Goal: Information Seeking & Learning: Learn about a topic

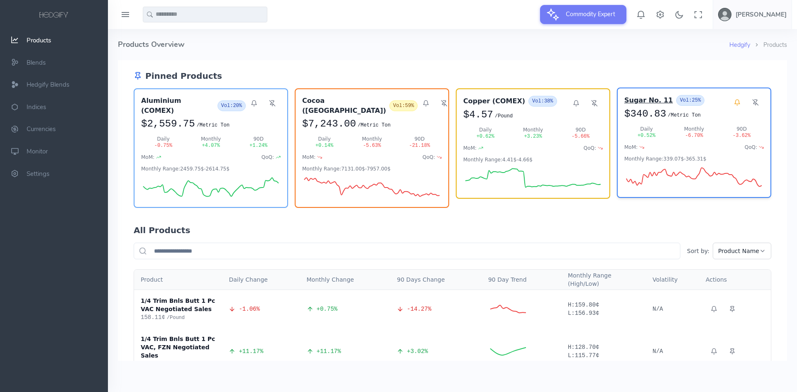
click at [634, 99] on h3 "Sugar No. 11" at bounding box center [648, 100] width 49 height 10
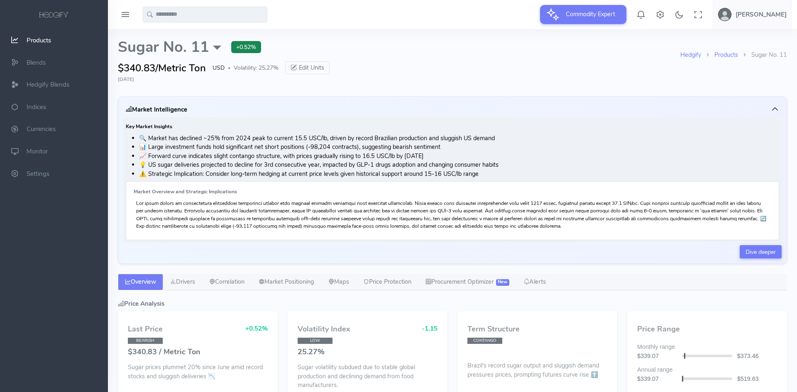
select select "****"
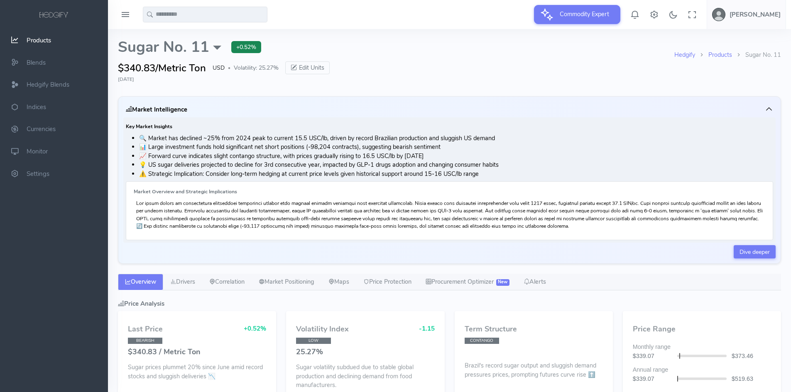
type input "**********"
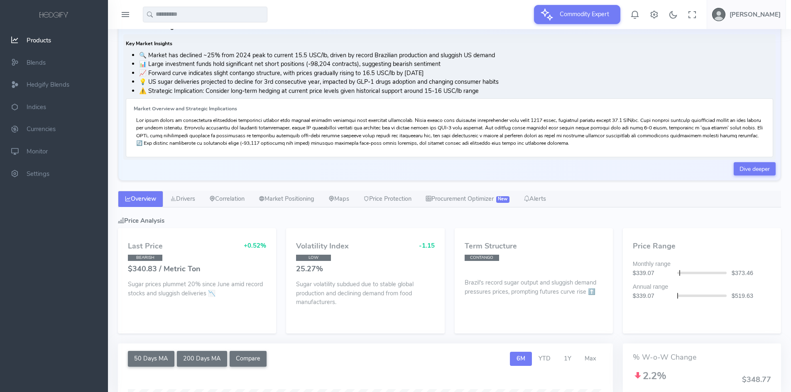
scroll to position [41, 0]
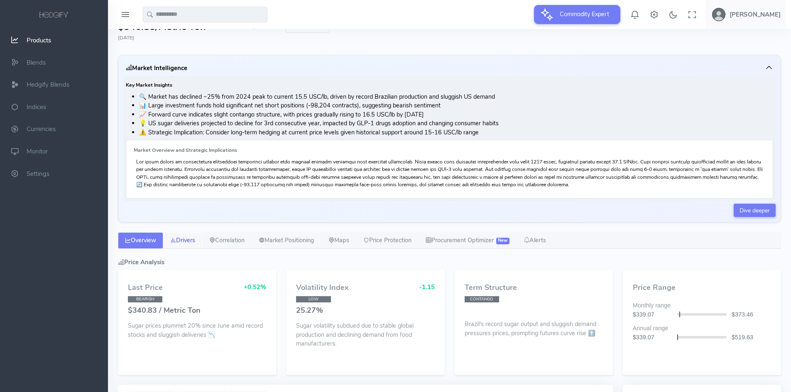
click at [189, 244] on link "Drivers" at bounding box center [182, 240] width 39 height 17
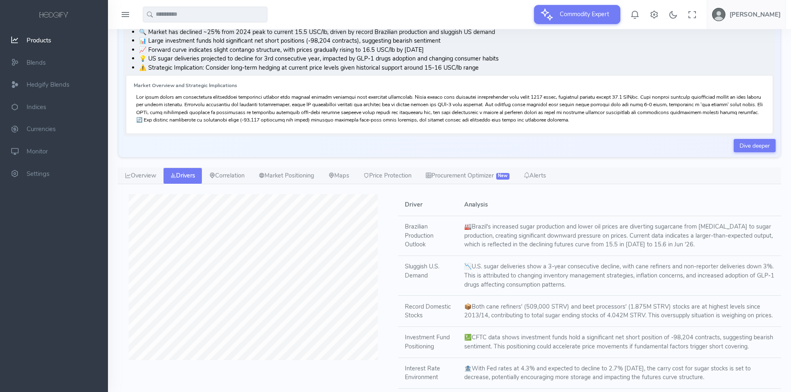
scroll to position [59, 0]
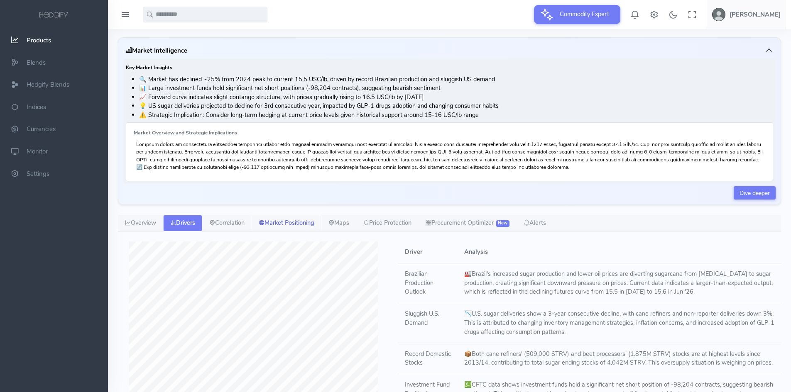
click at [303, 224] on link "Market Positioning" at bounding box center [286, 223] width 70 height 17
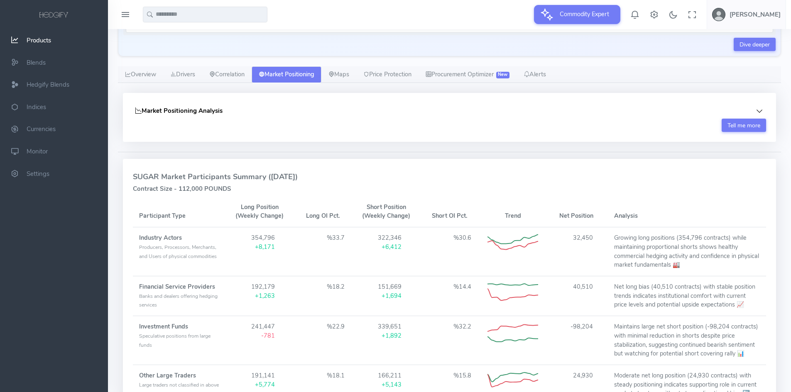
scroll to position [0, 0]
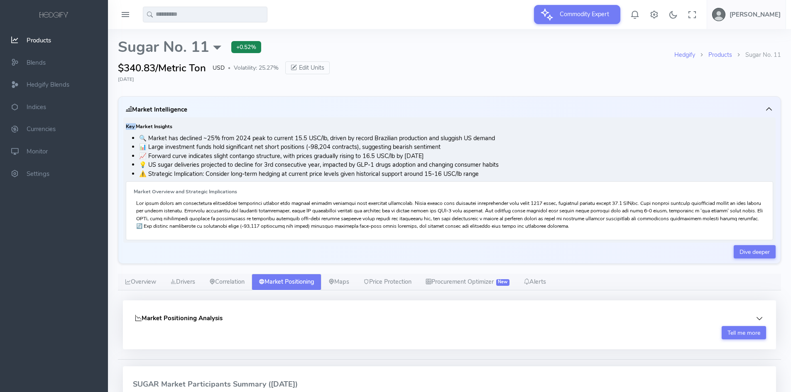
drag, startPoint x: 125, startPoint y: 125, endPoint x: 136, endPoint y: 128, distance: 11.2
click at [136, 128] on div "Key Market Insights 🔍 Market has declined ~25% from 2024 peak to current 15.5 U…" at bounding box center [449, 179] width 652 height 125
click at [256, 142] on li "🔍 Market has declined ~25% from 2024 peak to current 15.5 USC/lb, driven by rec…" at bounding box center [456, 138] width 634 height 9
click at [321, 149] on li "📊 Large investment funds hold significant net short positions (-98,204 contract…" at bounding box center [456, 147] width 634 height 9
click at [767, 107] on icon "button" at bounding box center [768, 109] width 8 height 8
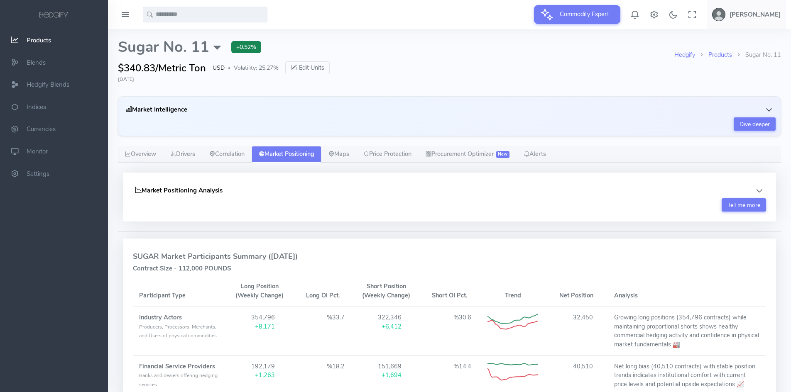
click at [759, 191] on icon "button" at bounding box center [759, 190] width 5 height 2
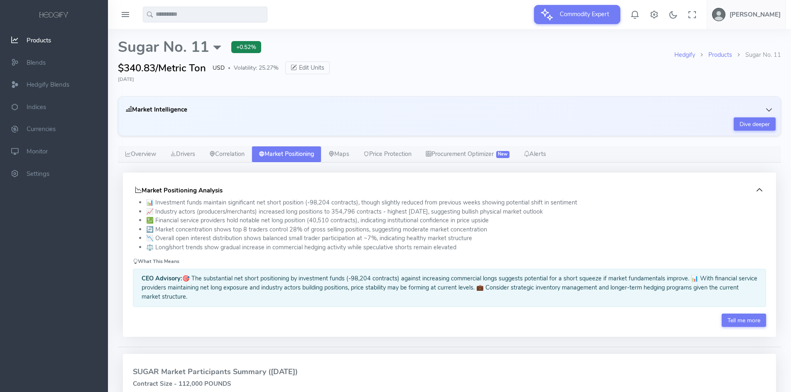
click at [154, 190] on h5 "Market Positioning Analysis" at bounding box center [178, 190] width 87 height 7
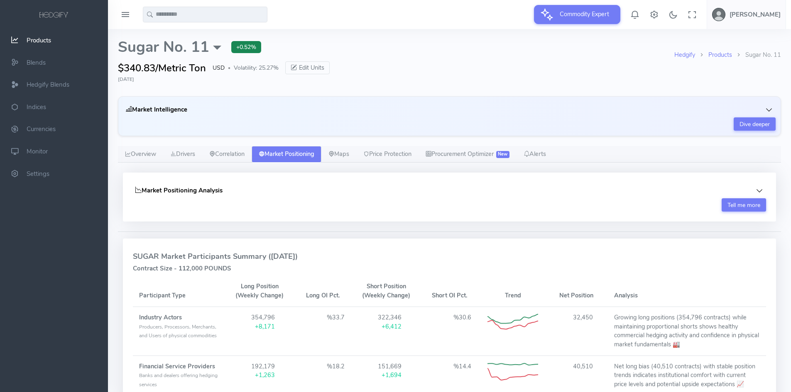
click at [154, 190] on h5 "Market Positioning Analysis" at bounding box center [178, 190] width 87 height 7
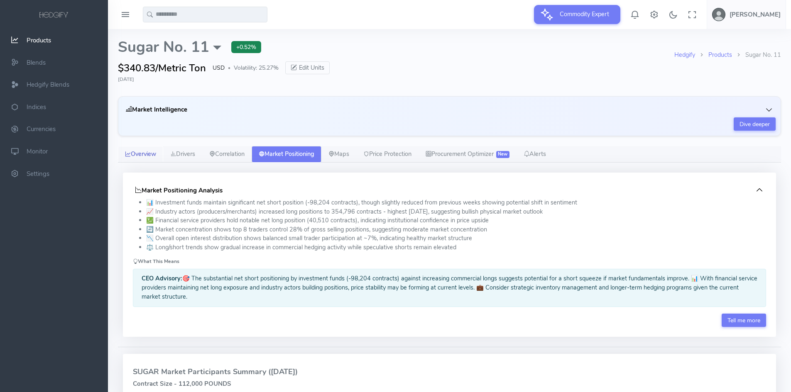
click at [143, 157] on link "Overview" at bounding box center [140, 154] width 45 height 17
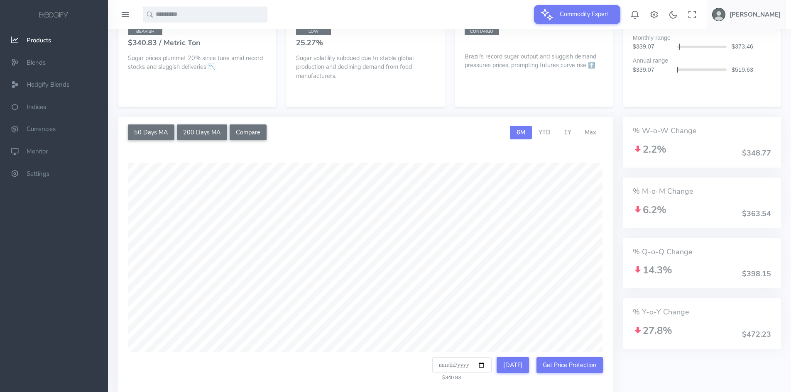
scroll to position [196, 0]
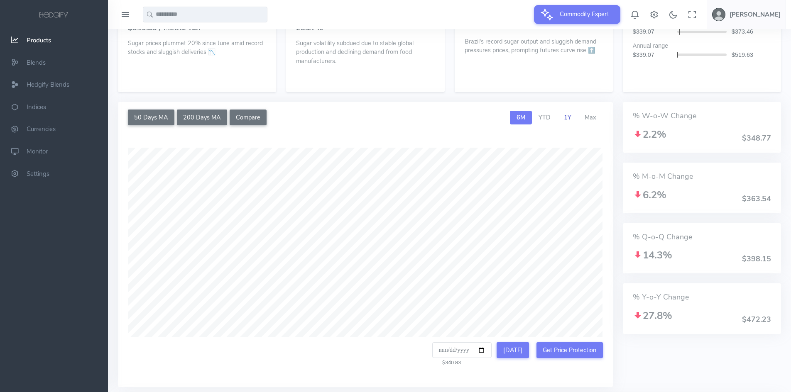
click at [566, 116] on span "1Y" at bounding box center [567, 117] width 7 height 8
click at [592, 117] on span "Max" at bounding box center [590, 117] width 12 height 8
click at [565, 116] on span "1Y" at bounding box center [567, 117] width 7 height 8
click at [588, 117] on span "Max" at bounding box center [590, 117] width 12 height 8
click at [201, 115] on button "200 Days MA" at bounding box center [202, 118] width 50 height 16
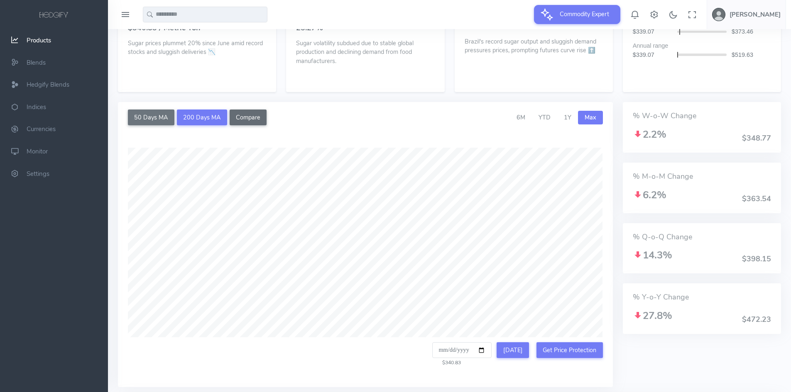
click at [247, 115] on button "Compare" at bounding box center [247, 118] width 37 height 16
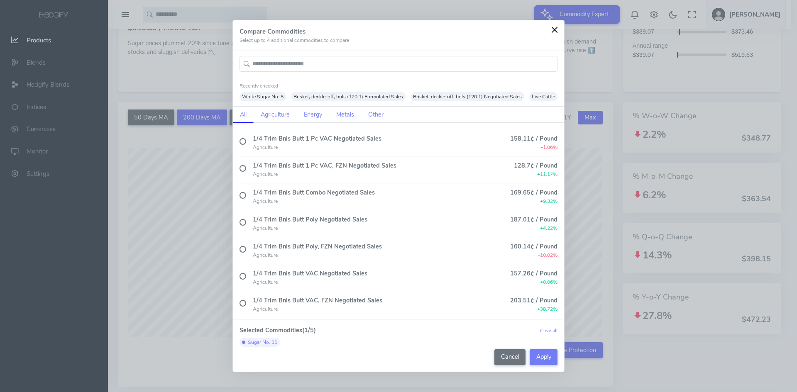
click at [555, 24] on button "Close" at bounding box center [554, 30] width 12 height 12
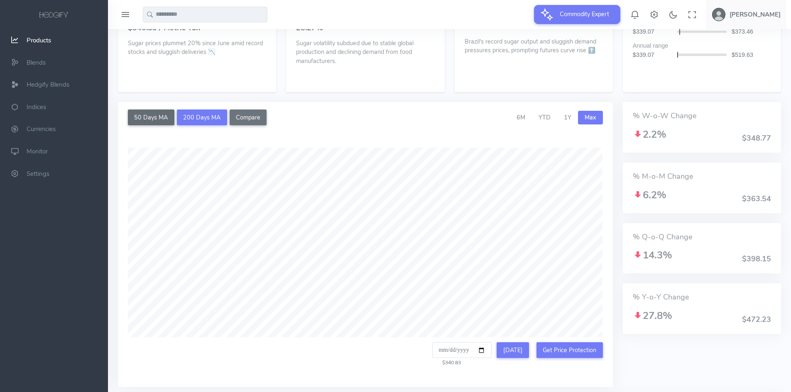
click at [141, 113] on button "50 Days MA" at bounding box center [151, 118] width 46 height 16
click at [188, 113] on button "200 Days MA" at bounding box center [202, 118] width 50 height 16
click at [159, 119] on button "50 Days MA" at bounding box center [151, 118] width 46 height 16
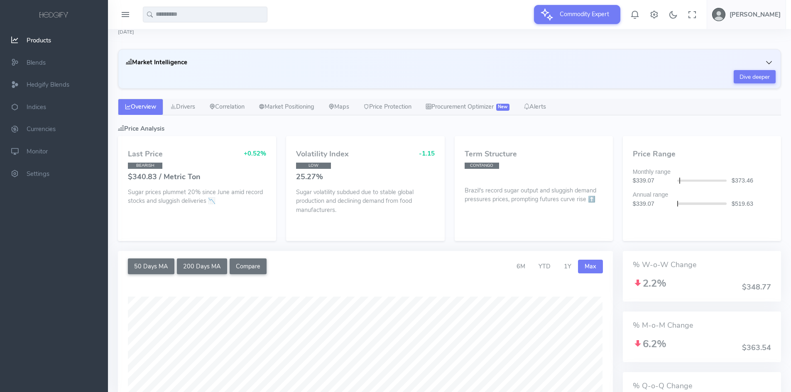
scroll to position [0, 0]
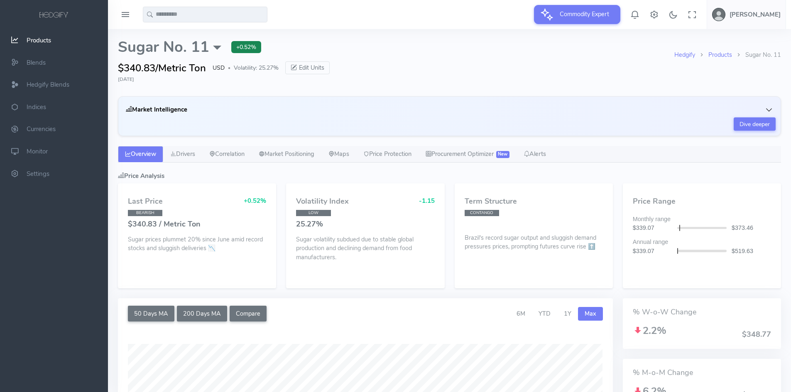
click at [769, 109] on icon "button" at bounding box center [768, 110] width 8 height 8
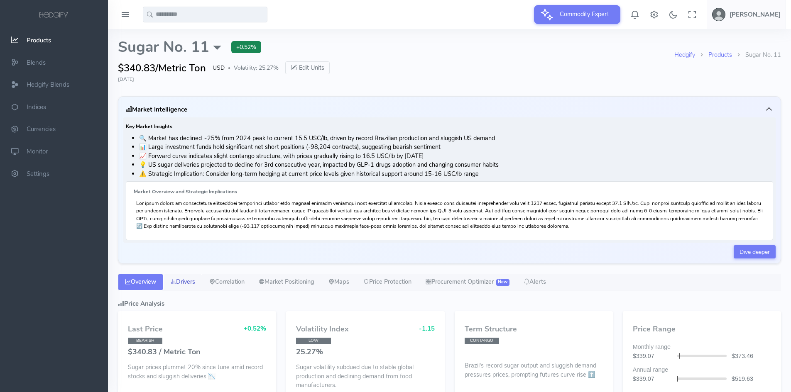
click at [194, 282] on link "Drivers" at bounding box center [182, 282] width 39 height 17
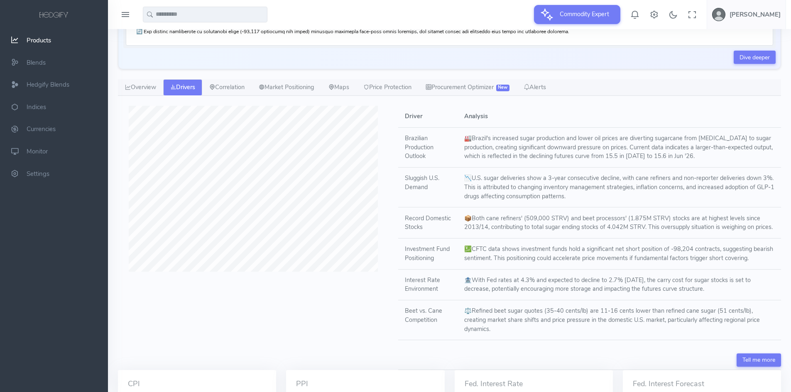
scroll to position [207, 0]
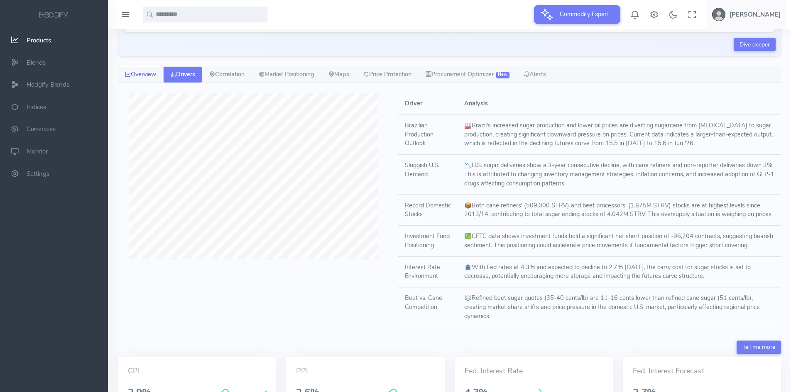
click at [154, 71] on link "Overview" at bounding box center [140, 74] width 45 height 17
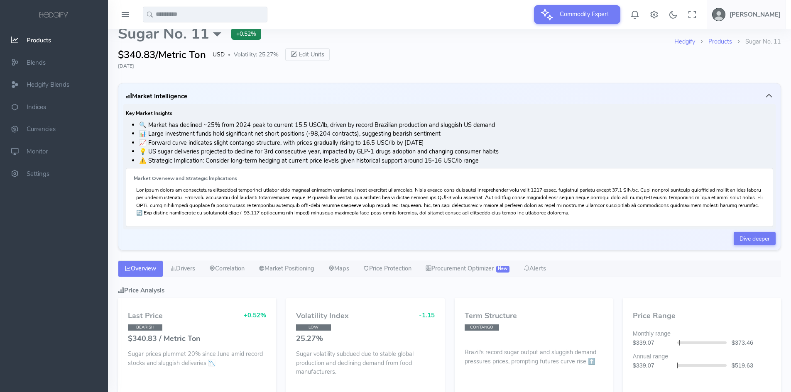
scroll to position [0, 0]
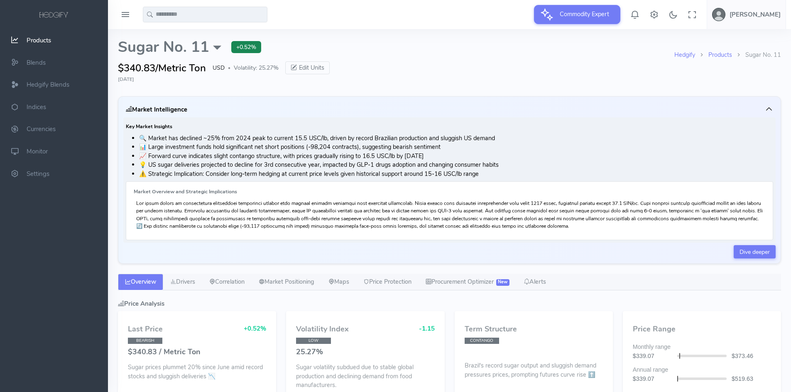
click at [765, 108] on icon "button" at bounding box center [768, 109] width 8 height 8
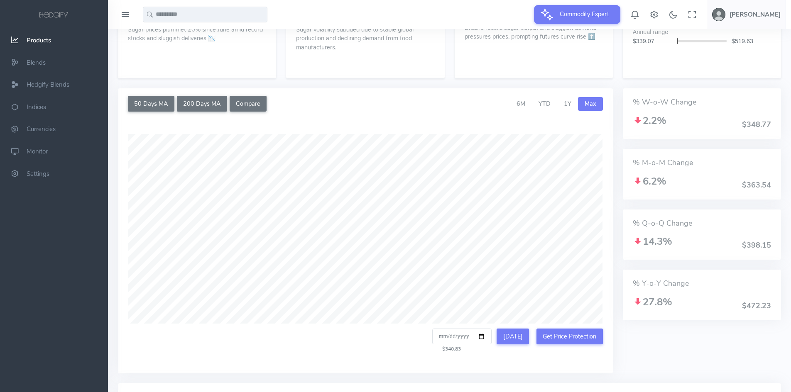
scroll to position [207, 0]
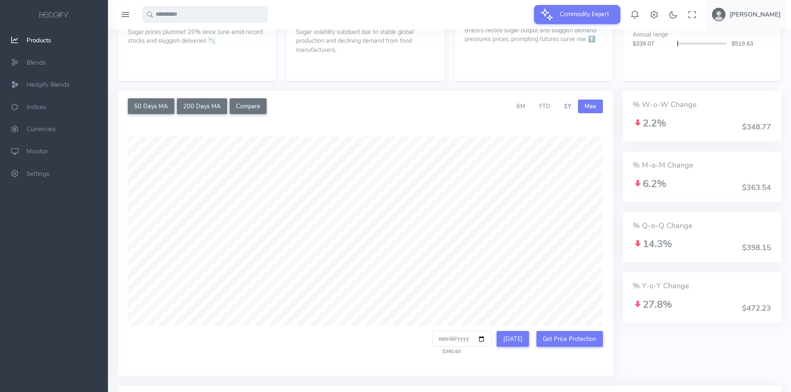
click at [566, 108] on span "1Y" at bounding box center [567, 106] width 7 height 8
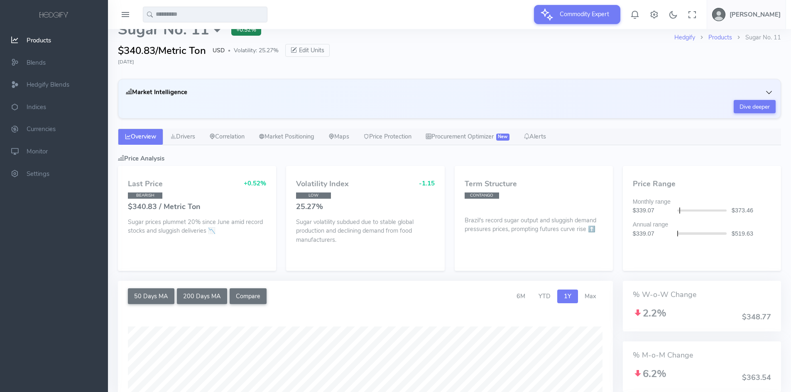
scroll to position [0, 0]
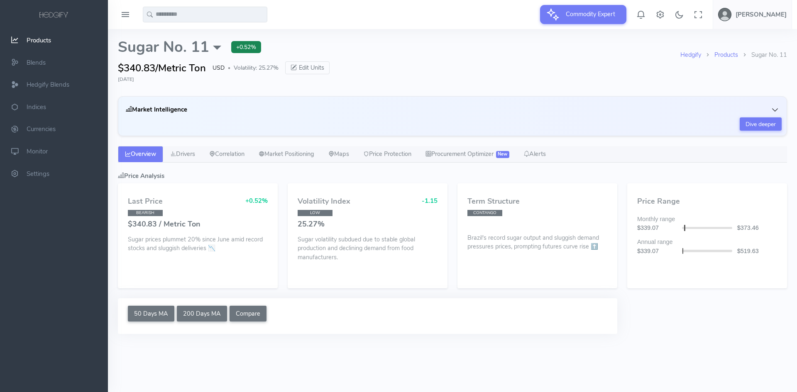
select select "****"
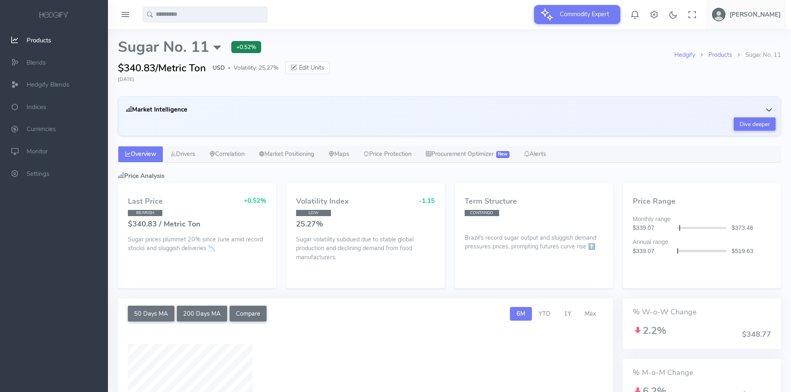
type input "**********"
click at [311, 106] on button "Market Intelligence" at bounding box center [449, 110] width 652 height 16
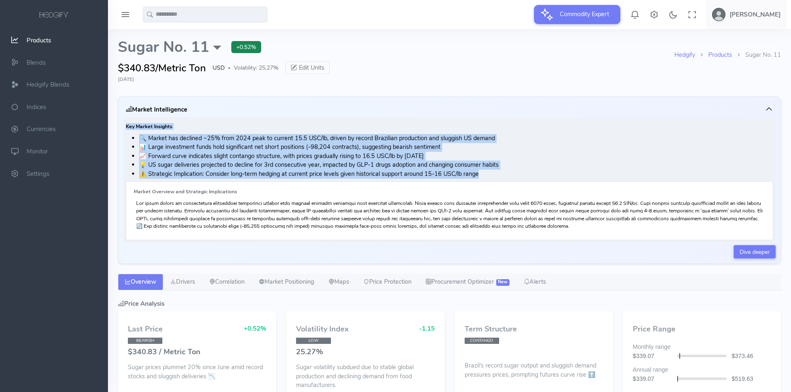
drag, startPoint x: 126, startPoint y: 127, endPoint x: 479, endPoint y: 177, distance: 357.2
click at [479, 177] on div "Key Market Insights 🔍 Market has declined ~25% from 2024 peak to current 15.5 U…" at bounding box center [449, 179] width 652 height 125
copy div "Key Market Insights 🔍 Market has declined ~25% from 2024 peak to current 15.5 U…"
click at [190, 282] on link "Drivers" at bounding box center [182, 282] width 39 height 17
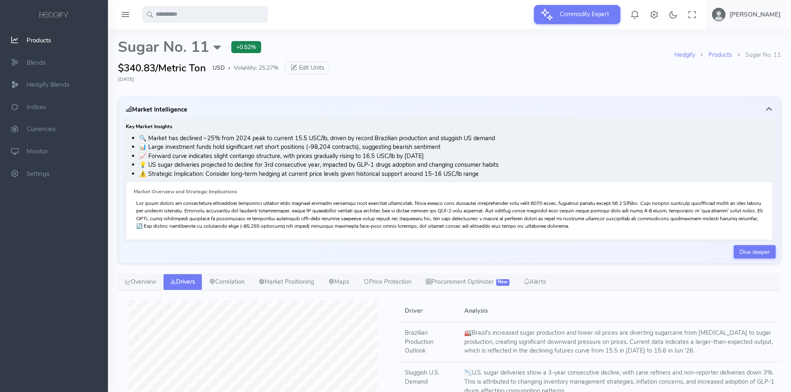
click at [365, 205] on p at bounding box center [449, 215] width 626 height 30
click at [181, 280] on link "Drivers" at bounding box center [182, 282] width 39 height 17
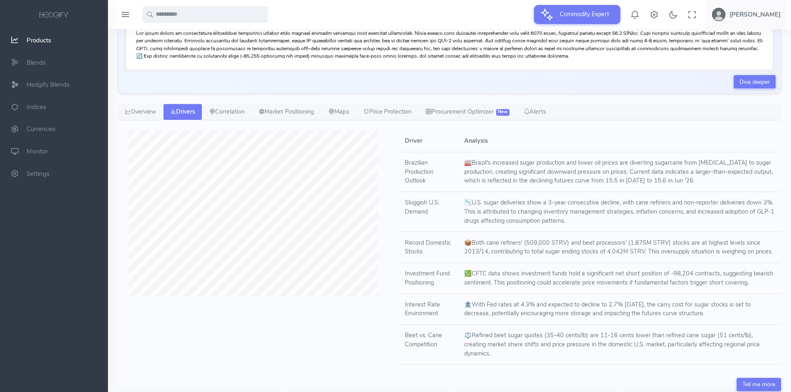
scroll to position [207, 0]
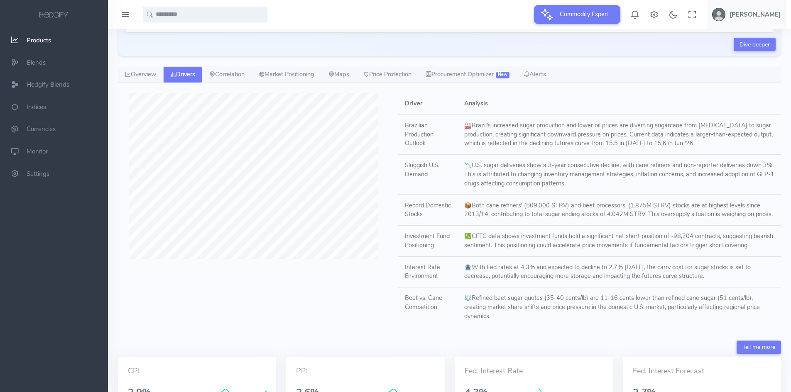
drag, startPoint x: 404, startPoint y: 99, endPoint x: 774, endPoint y: 312, distance: 426.3
click at [774, 312] on table "Driver Analysis Brazilian Production Outlook 🏭 Brazil's increased sugar product…" at bounding box center [589, 210] width 383 height 234
copy table "Driver Analysis Brazilian Production Outlook 🏭 Brazil's increased sugar product…"
click at [296, 74] on link "Market Positioning" at bounding box center [286, 74] width 70 height 17
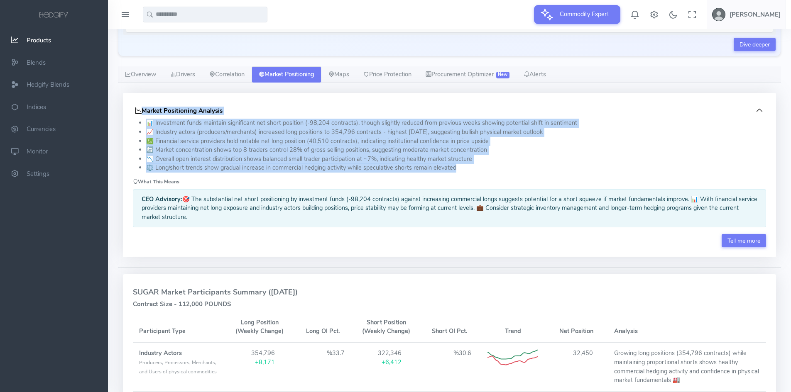
drag, startPoint x: 129, startPoint y: 104, endPoint x: 463, endPoint y: 171, distance: 340.4
click at [463, 171] on div "Market Positioning Analysis 📊 Investment funds maintain significant net short p…" at bounding box center [449, 175] width 653 height 164
copy div "Market Positioning Analysis 📊 Investment funds maintain significant net short p…"
click at [458, 146] on li "🔄 Market concentration shows top 8 traders control 28% of gross selling positio…" at bounding box center [456, 150] width 620 height 9
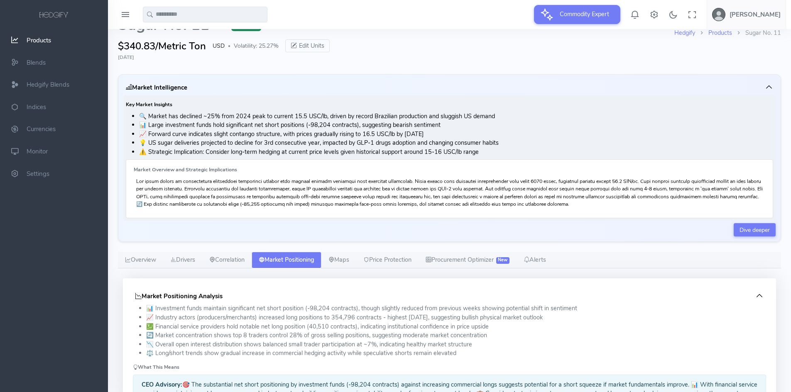
scroll to position [0, 0]
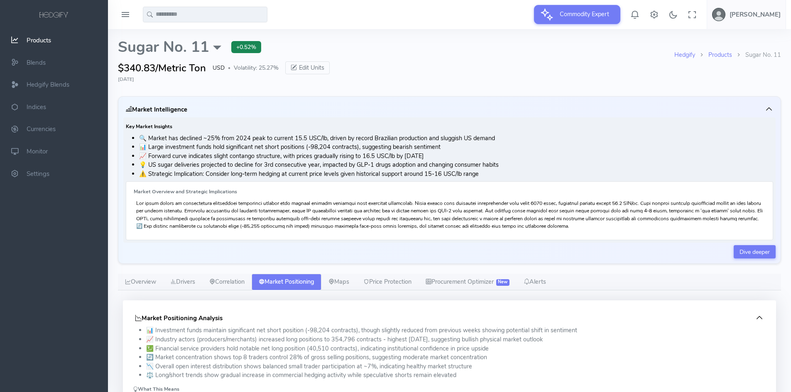
click at [168, 17] on input "text" at bounding box center [205, 15] width 124 height 16
click at [169, 33] on span "lm Oil" at bounding box center [167, 31] width 15 height 9
type input "********"
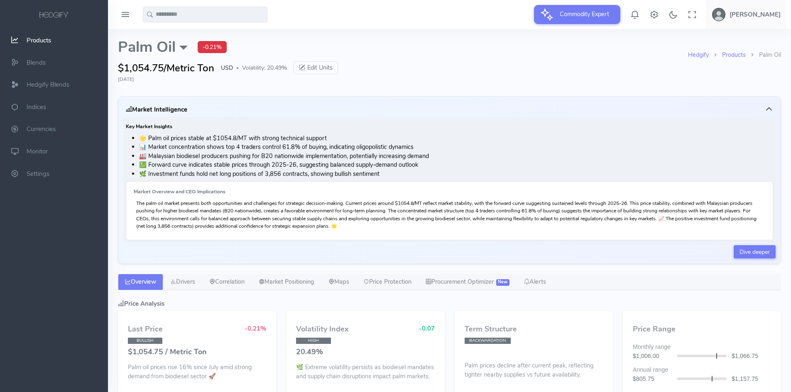
select select "****"
type input "**********"
drag, startPoint x: 123, startPoint y: 105, endPoint x: 160, endPoint y: 132, distance: 45.7
click at [160, 132] on div "Market Intelligence Key Market Insights 🌟 Palm oil prices stable at $1054.8/MT …" at bounding box center [449, 180] width 663 height 168
click at [313, 90] on div "Hedgify Products Palm Oil Palm Oil External Sources CME: Futures Barchart: Futu…" at bounding box center [449, 62] width 673 height 67
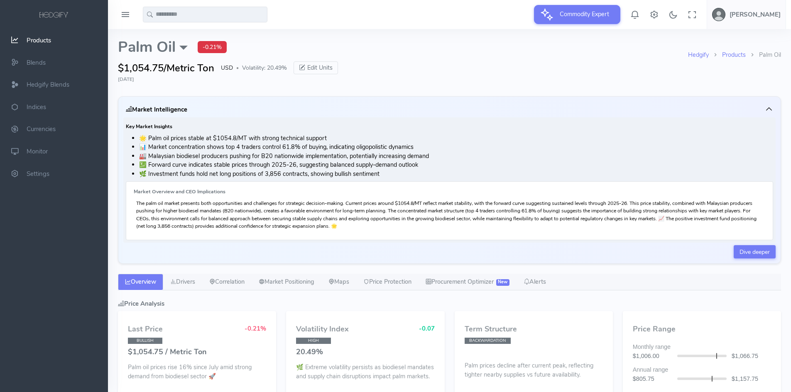
click at [161, 122] on div "Key Market Insights 🌟 Palm oil prices stable at $1054.8/MT with strong technica…" at bounding box center [449, 179] width 652 height 125
drag, startPoint x: 223, startPoint y: 175, endPoint x: 220, endPoint y: 167, distance: 8.0
click at [223, 174] on li "🌿 Investment funds hold net long positions of 3,856 contracts, showing bullish …" at bounding box center [456, 174] width 634 height 9
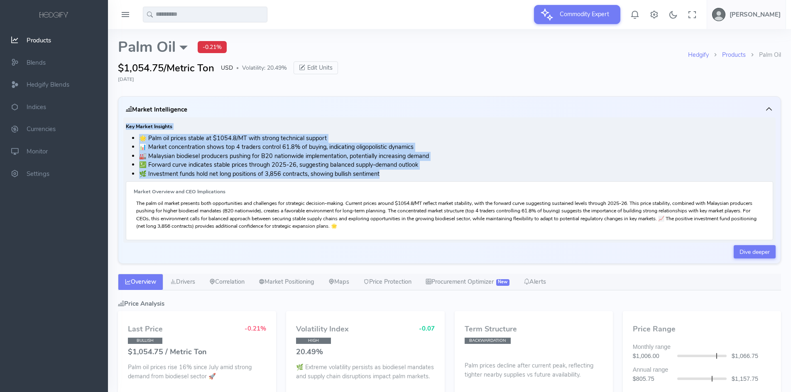
drag, startPoint x: 126, startPoint y: 125, endPoint x: 390, endPoint y: 174, distance: 269.2
click at [390, 174] on div "Key Market Insights 🌟 Palm oil prices stable at $1054.8/MT with strong technica…" at bounding box center [449, 179] width 652 height 125
copy div "Key Market Insights 🌟 Palm oil prices stable at $1054.8/MT with strong technica…"
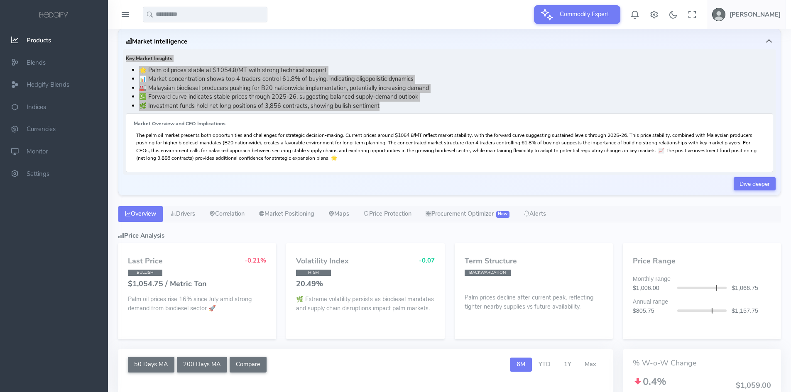
scroll to position [124, 0]
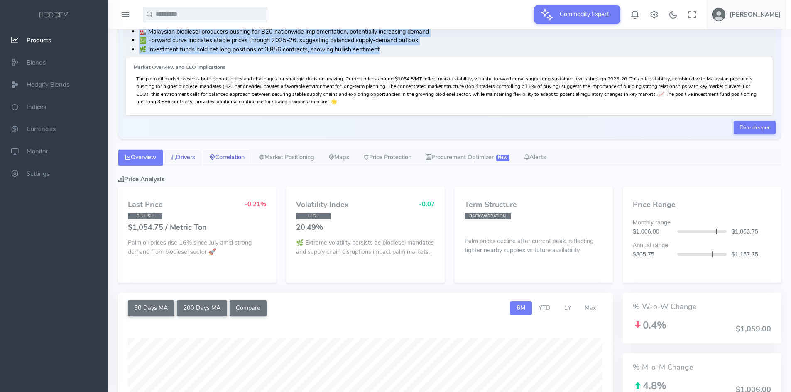
drag, startPoint x: 191, startPoint y: 159, endPoint x: 216, endPoint y: 165, distance: 25.6
click at [191, 159] on link "Drivers" at bounding box center [182, 157] width 39 height 17
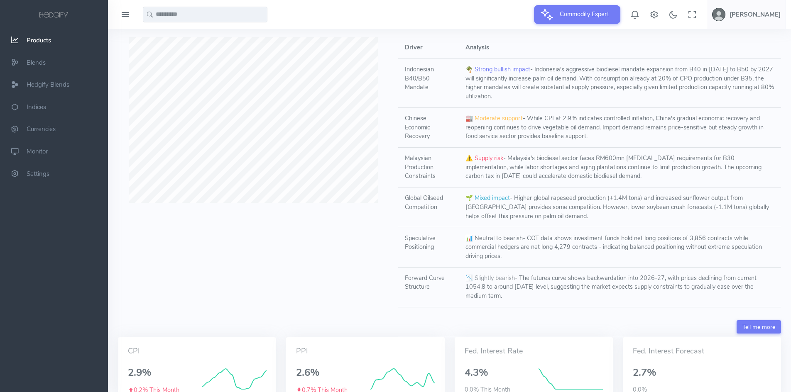
scroll to position [249, 0]
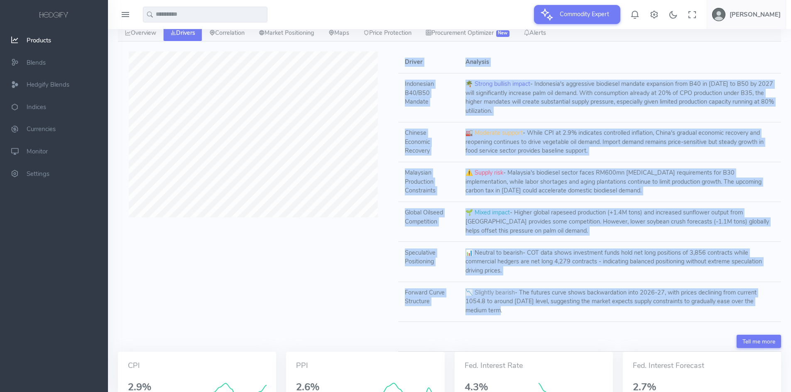
drag, startPoint x: 402, startPoint y: 56, endPoint x: 608, endPoint y: 318, distance: 333.5
click at [608, 318] on table "Driver Analysis Indonesian B40/B50 Mandate 🌴 Strong bullish impact - Indonesia'…" at bounding box center [589, 186] width 383 height 271
copy table "Driver Analysis Indonesian B40/B50 Mandate 🌴 Strong bullish impact - Indonesia'…"
drag, startPoint x: 300, startPoint y: 32, endPoint x: 310, endPoint y: 37, distance: 11.3
click at [300, 32] on link "Market Positioning" at bounding box center [286, 33] width 70 height 17
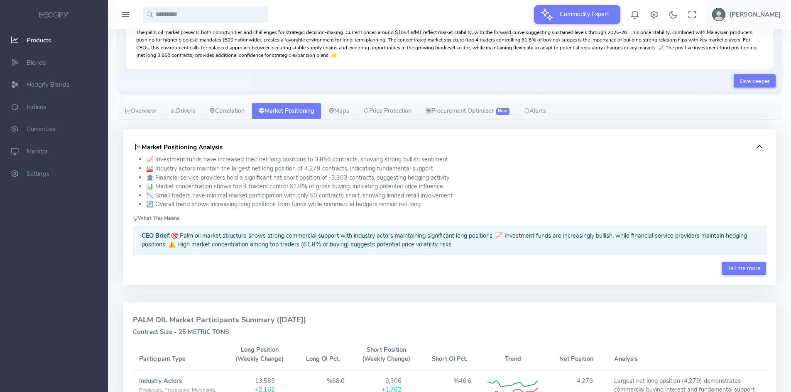
scroll to position [166, 0]
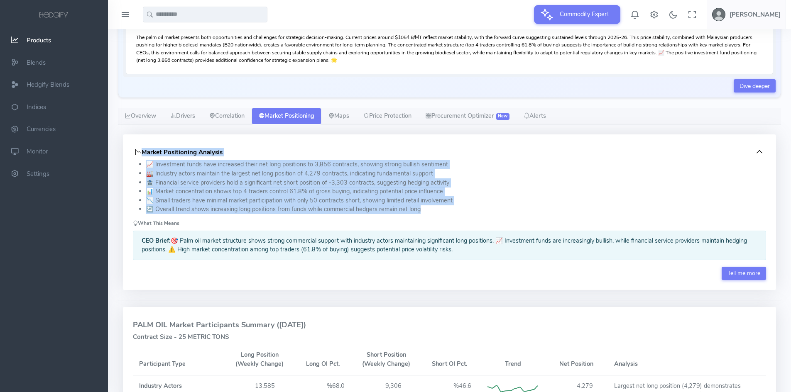
drag, startPoint x: 130, startPoint y: 143, endPoint x: 425, endPoint y: 196, distance: 298.9
click at [434, 212] on div "Market Positioning Analysis 📈 Investment funds have increased their net long po…" at bounding box center [449, 212] width 653 height 156
copy div "Market Positioning Analysis 📈 Investment funds have increased their net long po…"
click at [146, 119] on link "Overview" at bounding box center [140, 116] width 45 height 17
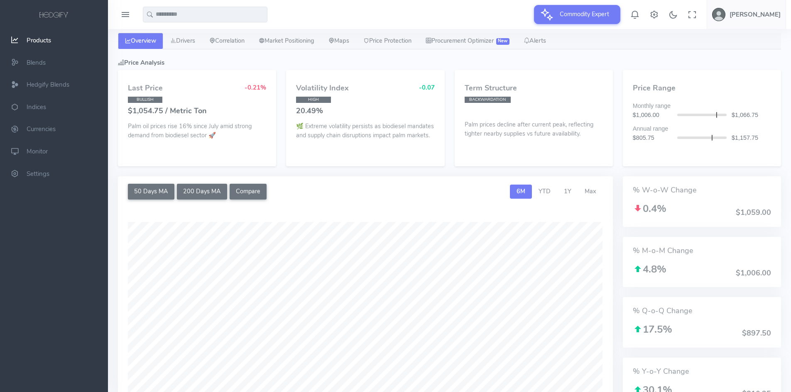
scroll to position [332, 0]
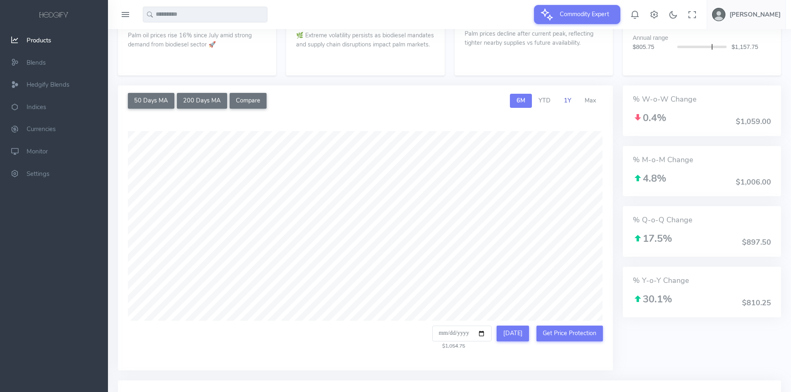
click at [569, 105] on span "1Y" at bounding box center [567, 100] width 7 height 8
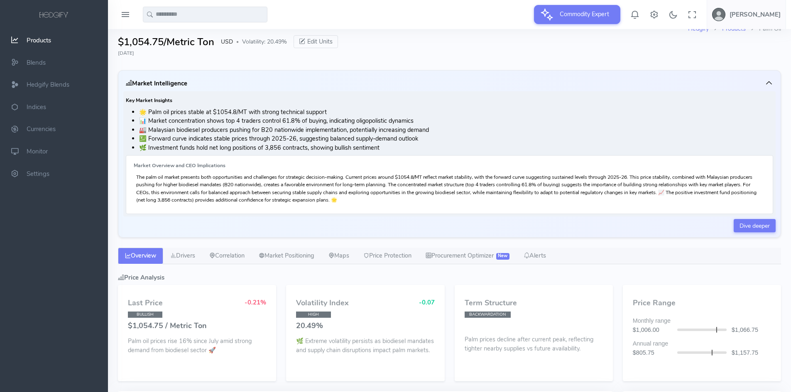
scroll to position [0, 0]
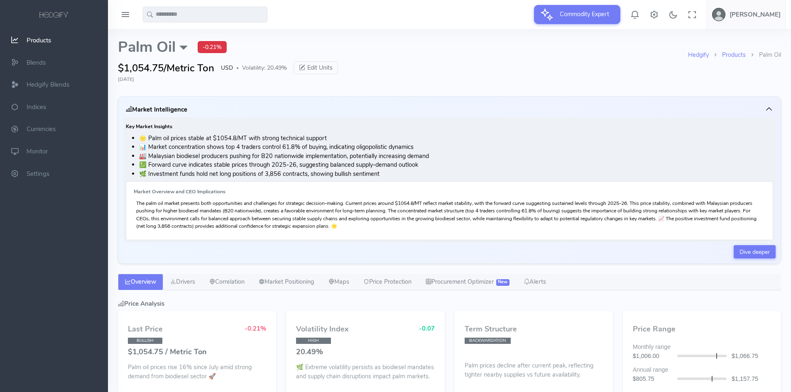
click at [170, 16] on input "text" at bounding box center [205, 15] width 124 height 16
click at [179, 30] on span "coa (US)" at bounding box center [199, 31] width 77 height 9
type input "**********"
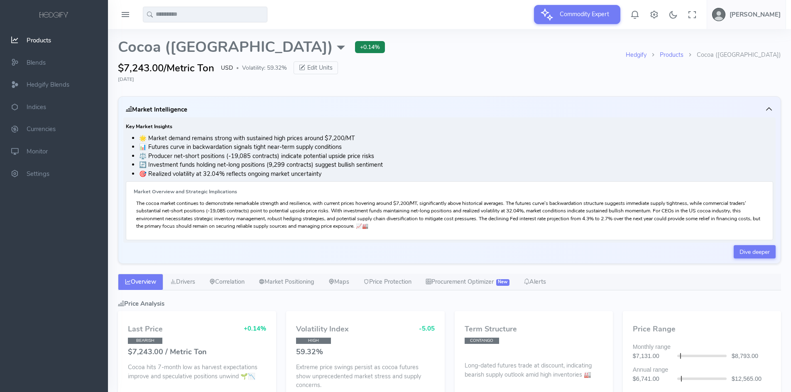
select select "****"
type input "**********"
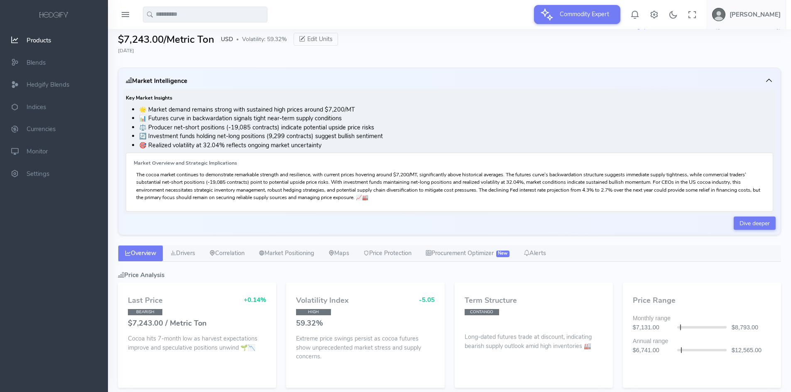
scroll to position [41, 0]
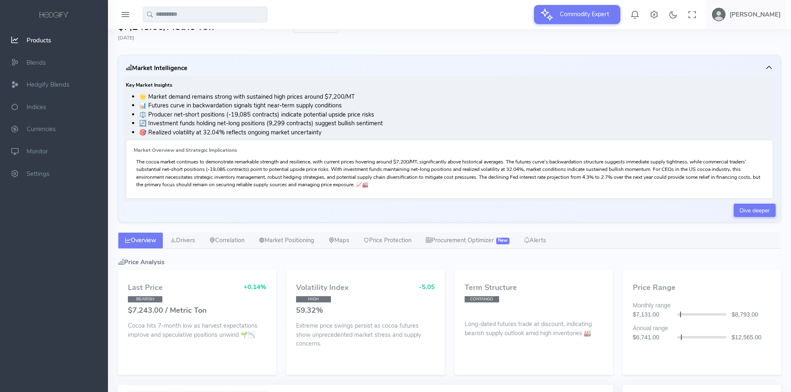
click at [127, 83] on h6 "Key Market Insights" at bounding box center [449, 85] width 647 height 5
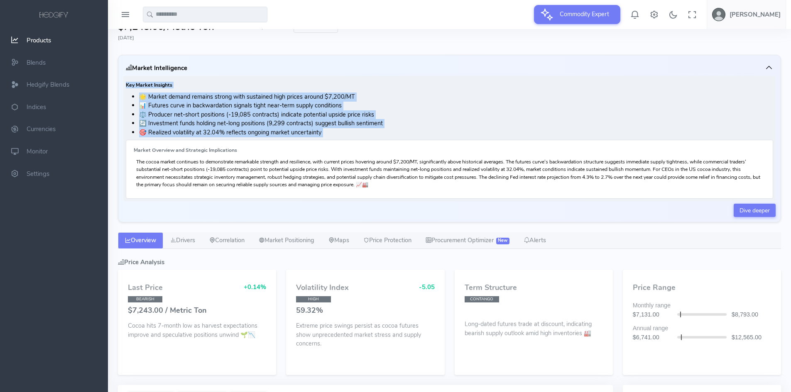
drag, startPoint x: 127, startPoint y: 83, endPoint x: 333, endPoint y: 131, distance: 211.7
click at [333, 131] on div "Key Market Insights 🌟 Market demand remains strong with sustained high prices a…" at bounding box center [449, 138] width 652 height 125
copy div "Key Market Insights 🌟 Market demand remains strong with sustained high prices a…"
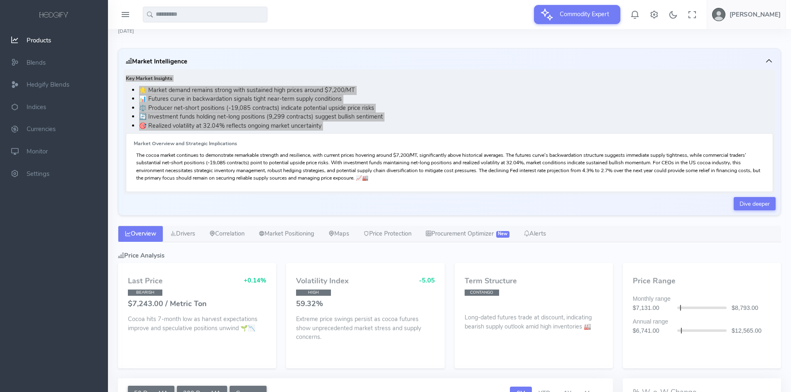
scroll to position [83, 0]
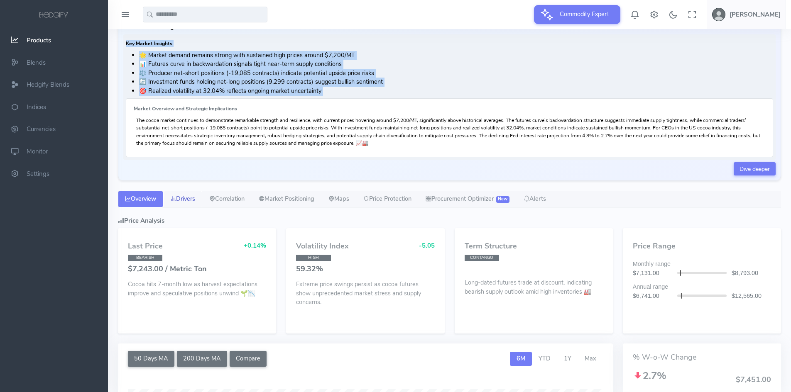
click at [194, 199] on link "Drivers" at bounding box center [182, 199] width 39 height 17
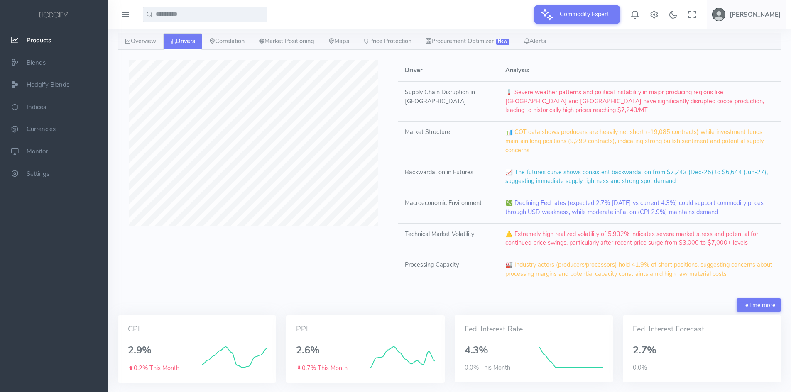
scroll to position [248, 0]
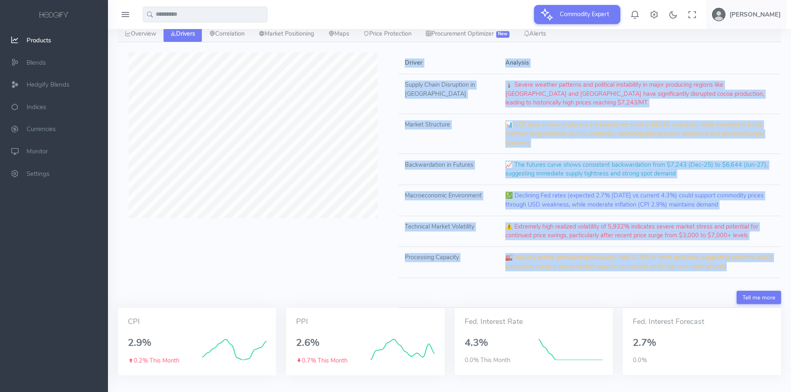
drag, startPoint x: 400, startPoint y: 60, endPoint x: 726, endPoint y: 250, distance: 376.8
click at [726, 250] on table "Driver Analysis Supply Chain Disruption in West Africa 🌡️ Severe weather patter…" at bounding box center [589, 165] width 383 height 226
copy table "Driver Analysis Supply Chain Disruption in West Africa 🌡️ Severe weather patter…"
click at [242, 37] on link "Correlation" at bounding box center [226, 34] width 49 height 17
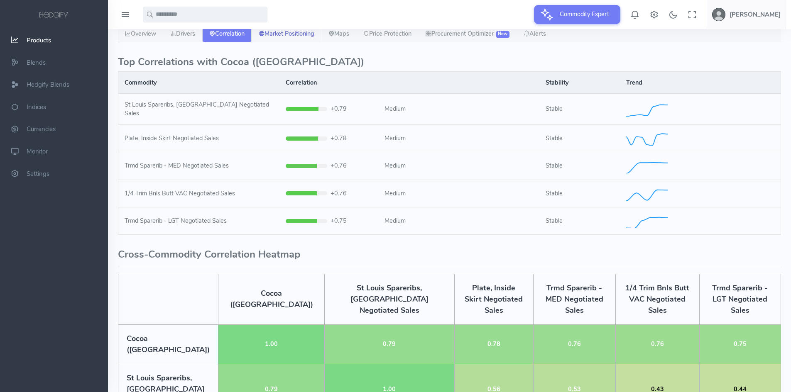
click at [278, 32] on link "Market Positioning" at bounding box center [286, 34] width 70 height 17
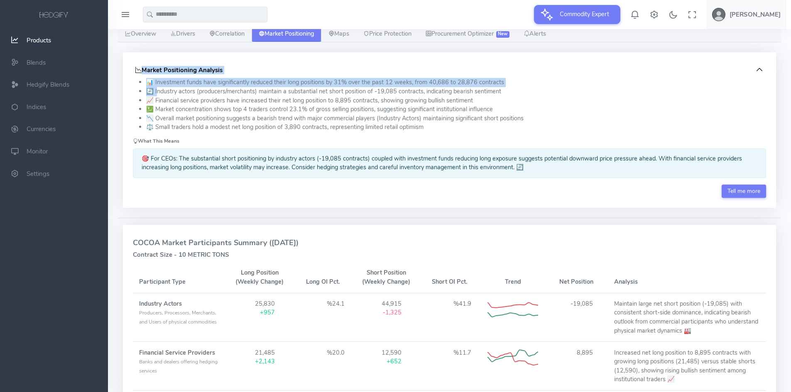
drag, startPoint x: 130, startPoint y: 63, endPoint x: 158, endPoint y: 95, distance: 42.0
click at [158, 95] on div "Market Positioning Analysis 📊 Investment funds have significantly reduced their…" at bounding box center [449, 130] width 653 height 156
click at [124, 66] on div "Market Positioning Analysis 📊 Investment funds have significantly reduced their…" at bounding box center [449, 130] width 653 height 156
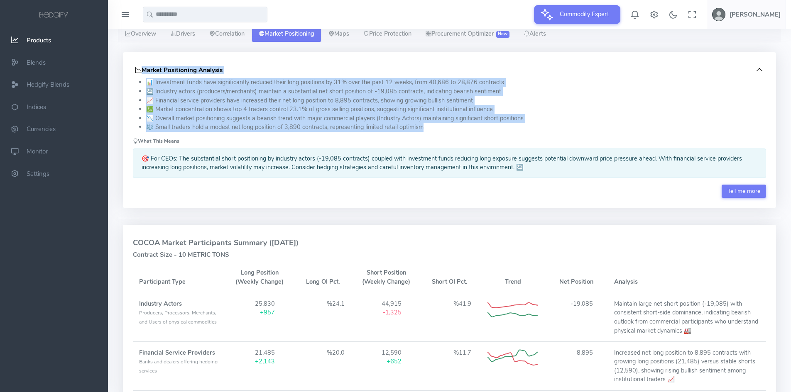
drag, startPoint x: 132, startPoint y: 71, endPoint x: 417, endPoint y: 112, distance: 288.4
click at [438, 125] on div "Market Positioning Analysis 📊 Investment funds have significantly reduced their…" at bounding box center [449, 130] width 653 height 156
copy div "Market Positioning Analysis 📊 Investment funds have significantly reduced their…"
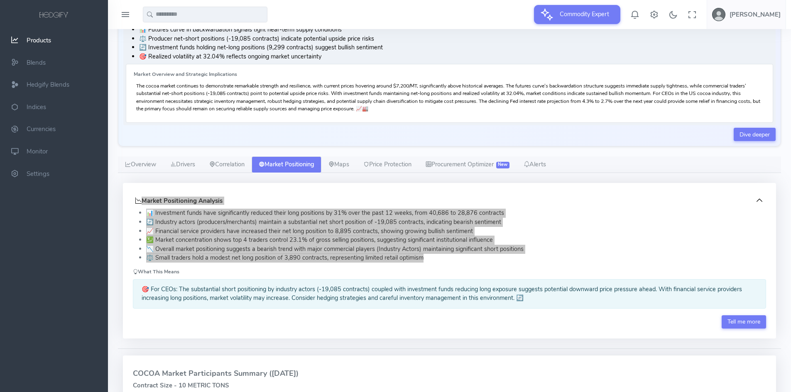
scroll to position [82, 0]
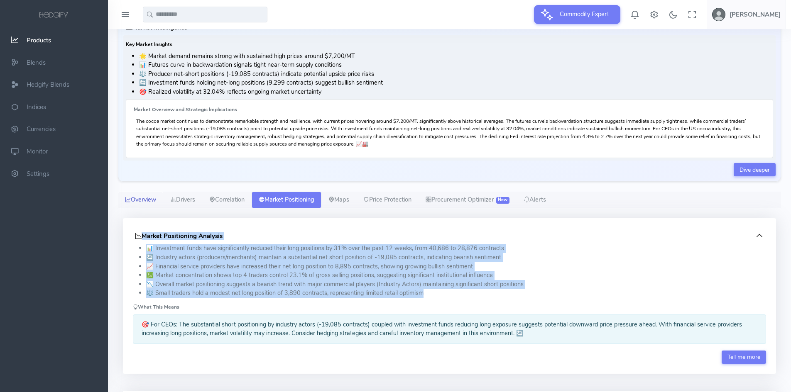
click at [153, 198] on link "Overview" at bounding box center [140, 200] width 45 height 17
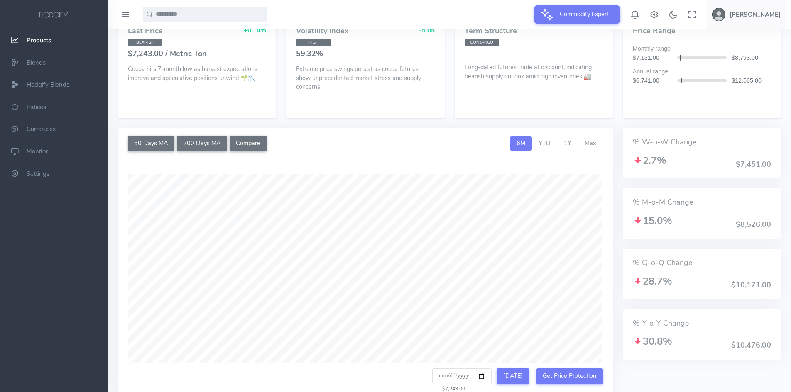
scroll to position [373, 0]
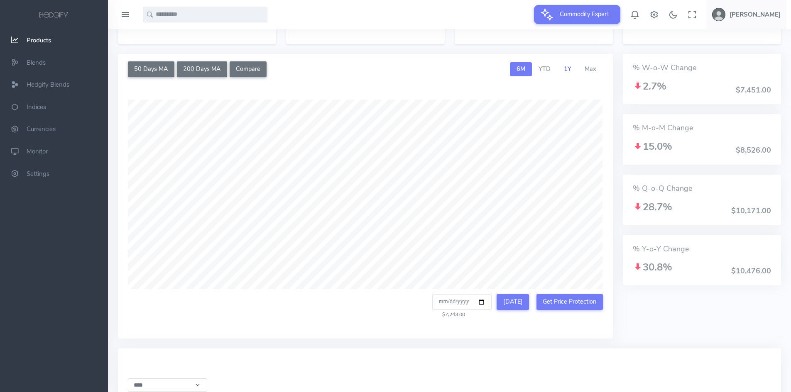
click at [567, 65] on span "1Y" at bounding box center [567, 69] width 7 height 8
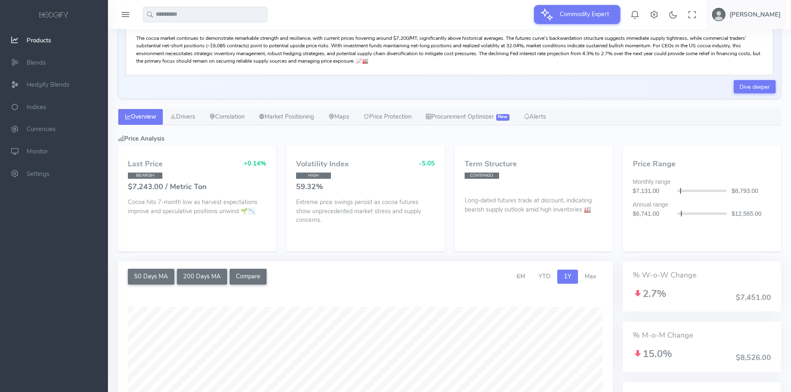
scroll to position [0, 0]
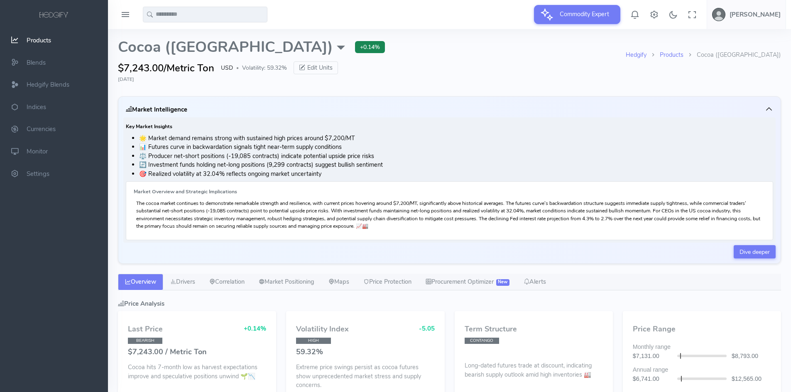
click at [185, 17] on input "text" at bounding box center [205, 15] width 124 height 16
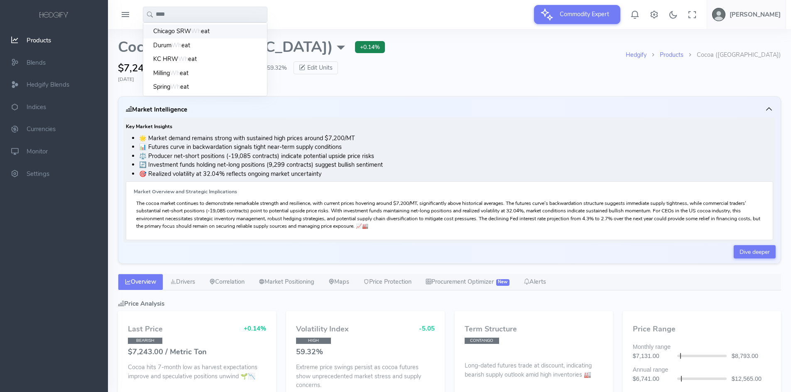
click at [179, 32] on span "Chicago SRW" at bounding box center [172, 31] width 38 height 9
type input "**********"
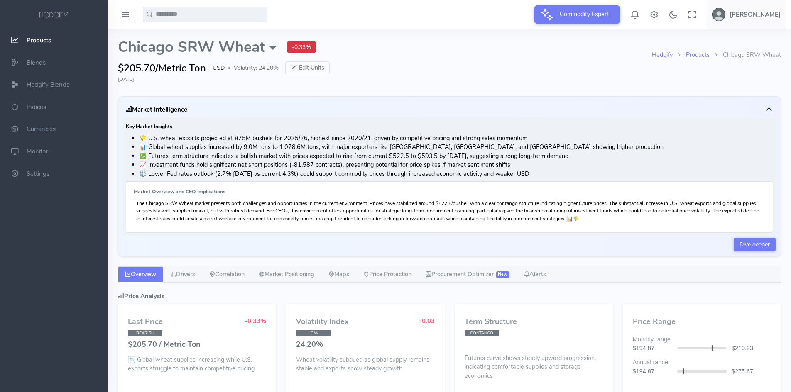
select select "****"
click at [175, 12] on input "text" at bounding box center [205, 15] width 124 height 16
click at [164, 29] on span "lm Oil" at bounding box center [167, 31] width 15 height 9
type input "********"
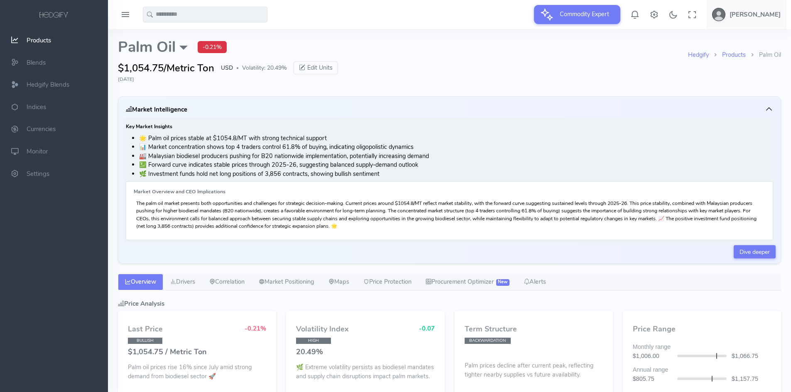
select select "****"
type input "**********"
click at [171, 16] on input "text" at bounding box center [205, 15] width 124 height 16
click at [179, 33] on span "Chicago SRW" at bounding box center [172, 31] width 38 height 9
type input "**********"
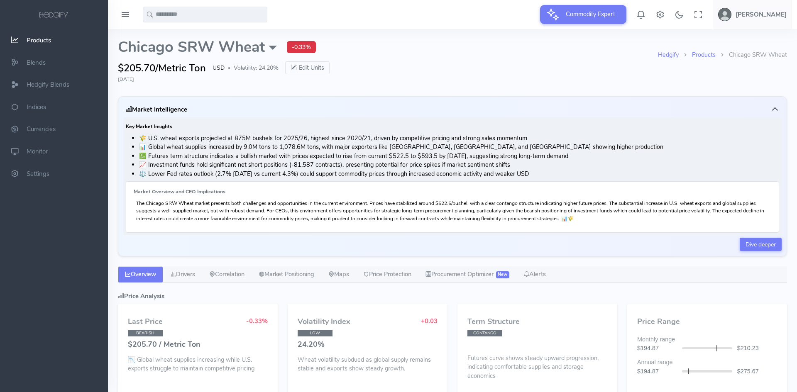
select select "****"
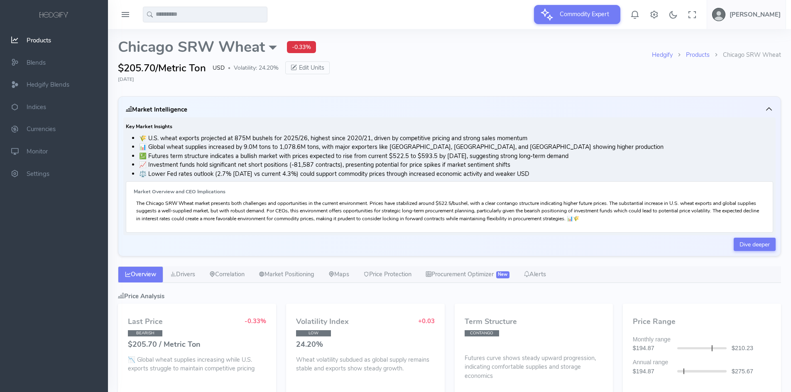
type input "**********"
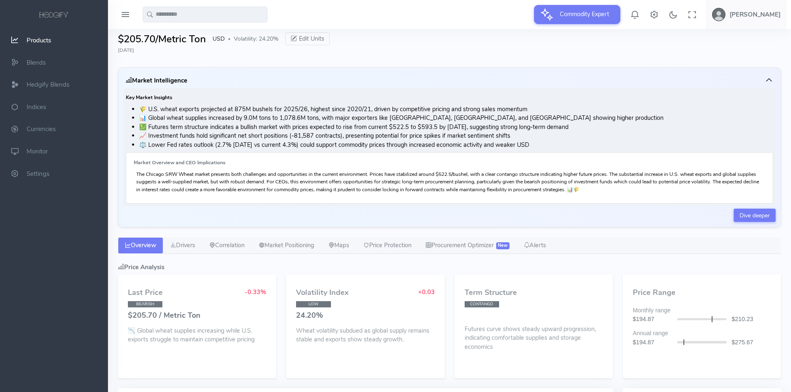
scroll to position [41, 0]
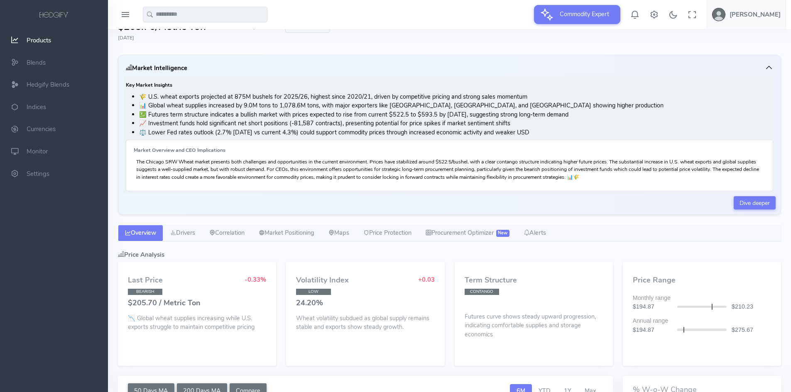
drag, startPoint x: 126, startPoint y: 85, endPoint x: 547, endPoint y: 135, distance: 424.1
click at [547, 135] on div "Key Market Insights 🌾 U.S. wheat exports projected at 875M bushels for 2025/26,…" at bounding box center [449, 135] width 652 height 118
copy div "Key Market Insights 🌾 U.S. wheat exports projected at 875M bushels for 2025/26,…"
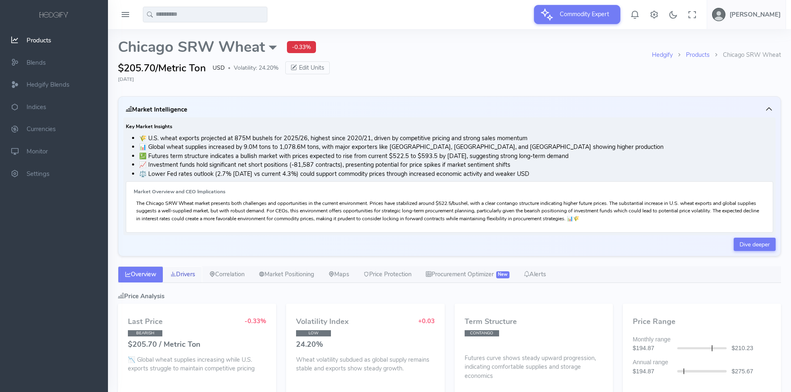
click at [181, 276] on link "Drivers" at bounding box center [182, 274] width 39 height 17
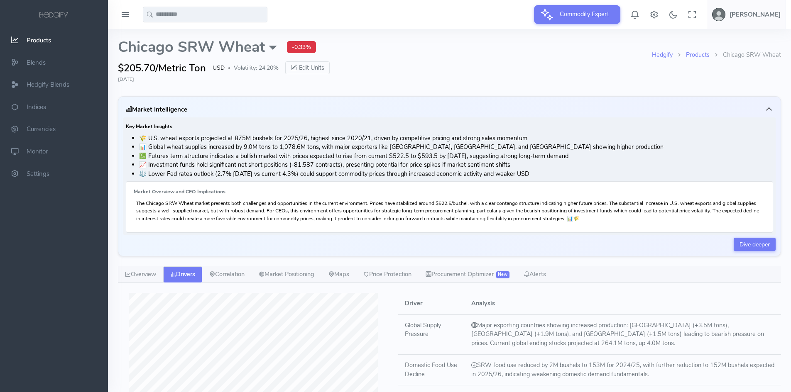
click at [271, 147] on li "📊 Global wheat supplies increased by 9.0M tons to 1,078.6M tons, with major exp…" at bounding box center [456, 147] width 634 height 9
drag, startPoint x: 125, startPoint y: 125, endPoint x: 555, endPoint y: 178, distance: 433.5
click at [555, 178] on div "Key Market Insights 🌾 U.S. wheat exports projected at 875M bushels for 2025/26,…" at bounding box center [449, 176] width 652 height 118
copy div "Key Market Insights 🌾 U.S. wheat exports projected at 875M bushels for 2025/26,…"
click at [631, 191] on h6 "Market Overview and CEO Implications" at bounding box center [449, 191] width 631 height 5
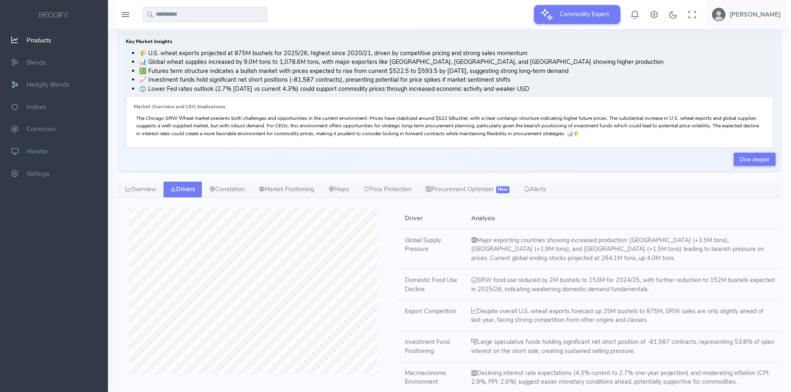
scroll to position [207, 0]
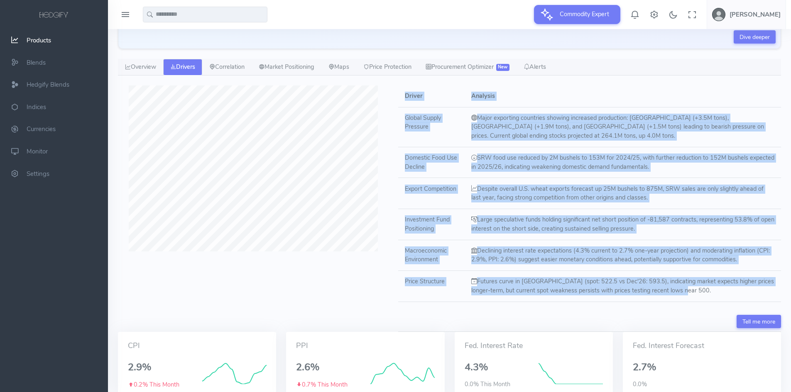
drag, startPoint x: 403, startPoint y: 95, endPoint x: 699, endPoint y: 294, distance: 357.1
click at [699, 294] on table "Driver Analysis Global Supply Pressure Major exporting countries showing increa…" at bounding box center [589, 193] width 383 height 217
copy table "Driver Analysis Global Supply Pressure Major exporting countries showing increa…"
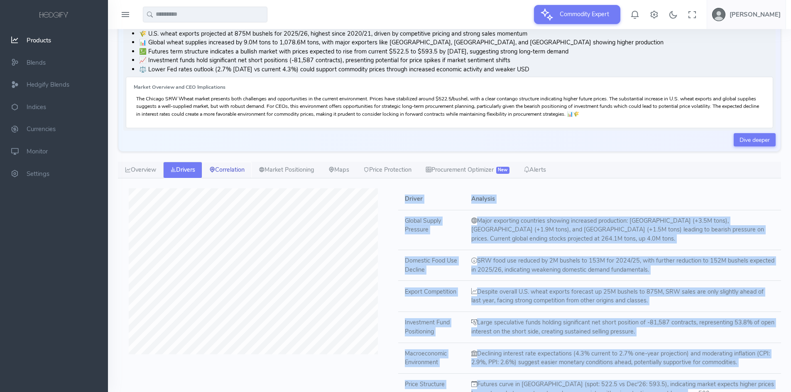
scroll to position [166, 0]
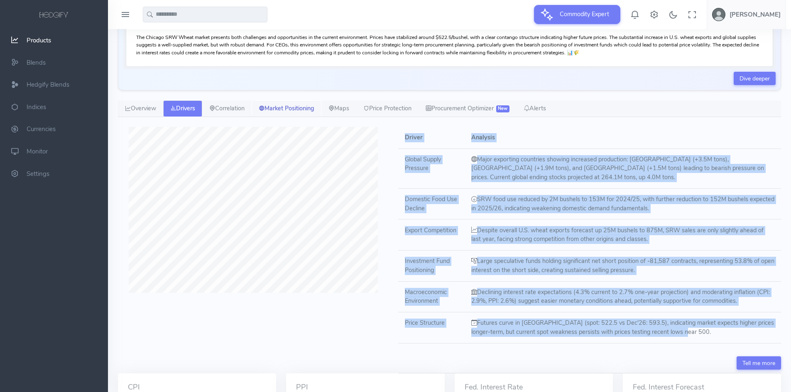
click at [276, 109] on link "Market Positioning" at bounding box center [286, 108] width 70 height 17
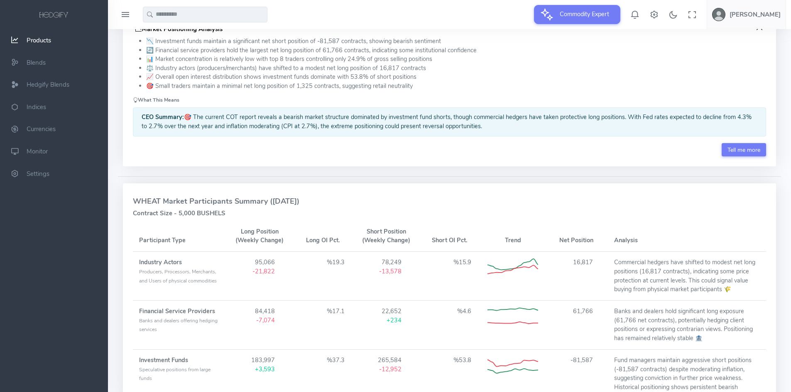
scroll to position [207, 0]
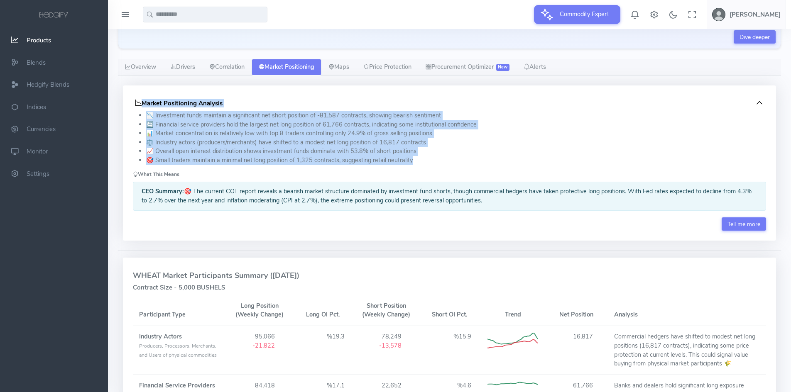
drag, startPoint x: 130, startPoint y: 94, endPoint x: 415, endPoint y: 161, distance: 292.0
click at [415, 161] on div "Market Positioning Analysis 📉 Investment funds maintain a significant net short…" at bounding box center [449, 163] width 653 height 156
copy div "Market Positioning Analysis 📉 Investment funds maintain a significant net short…"
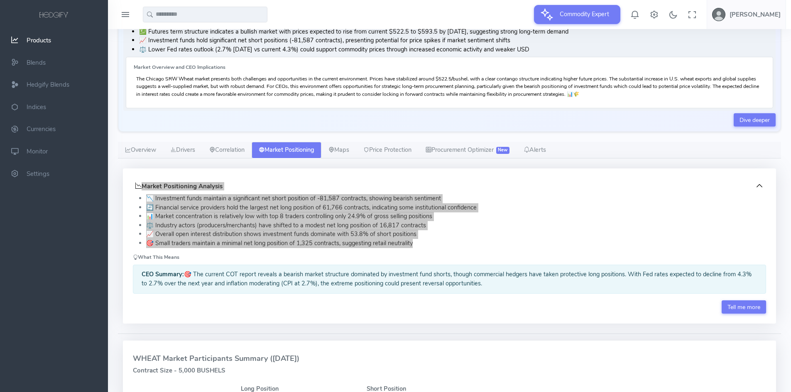
scroll to position [0, 0]
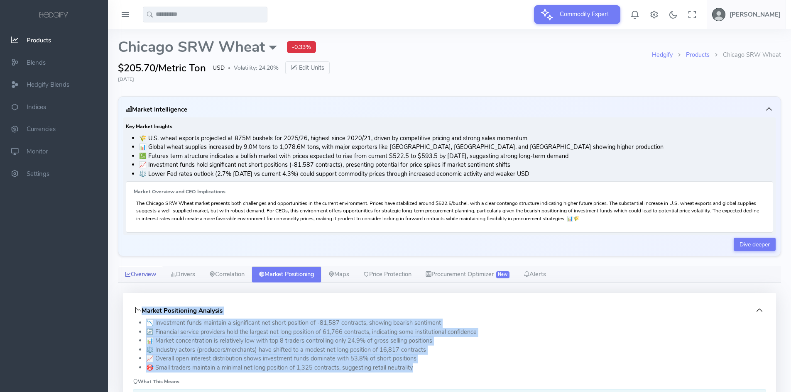
click at [150, 273] on link "Overview" at bounding box center [140, 274] width 45 height 17
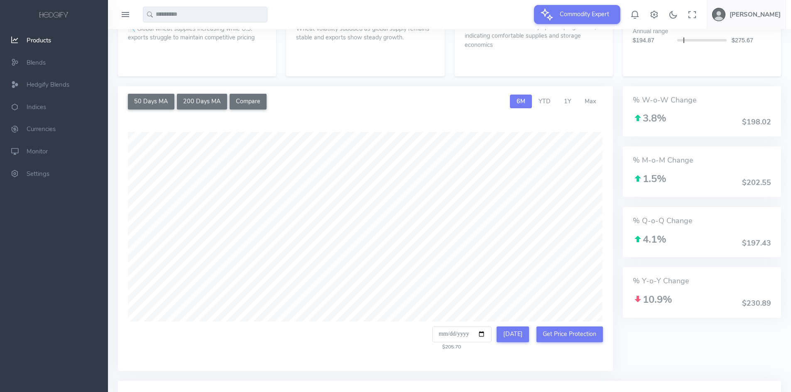
scroll to position [332, 0]
click at [566, 103] on span "1Y" at bounding box center [567, 100] width 7 height 8
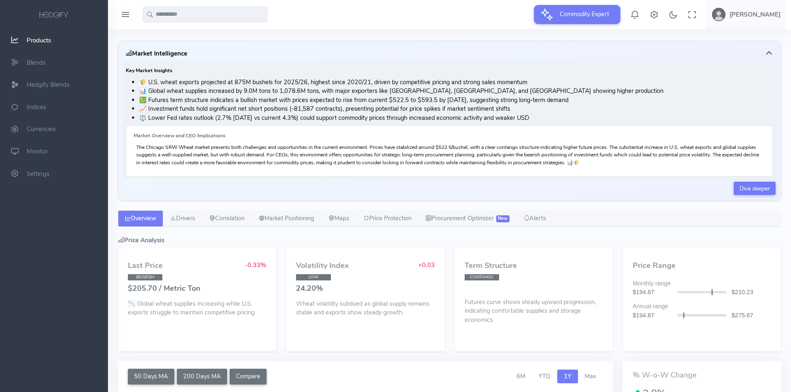
scroll to position [0, 0]
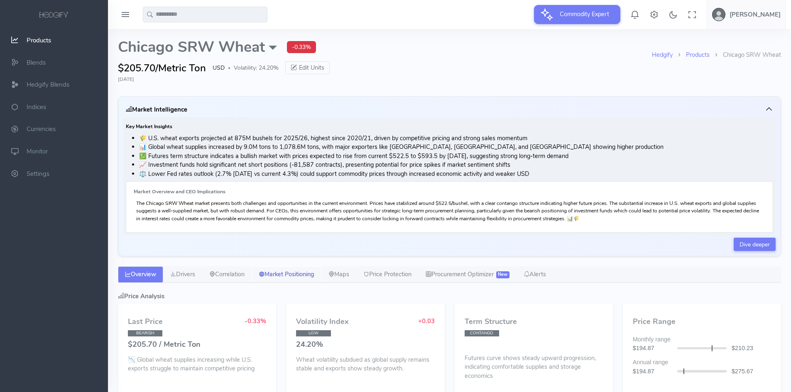
click at [299, 277] on link "Market Positioning" at bounding box center [286, 274] width 70 height 17
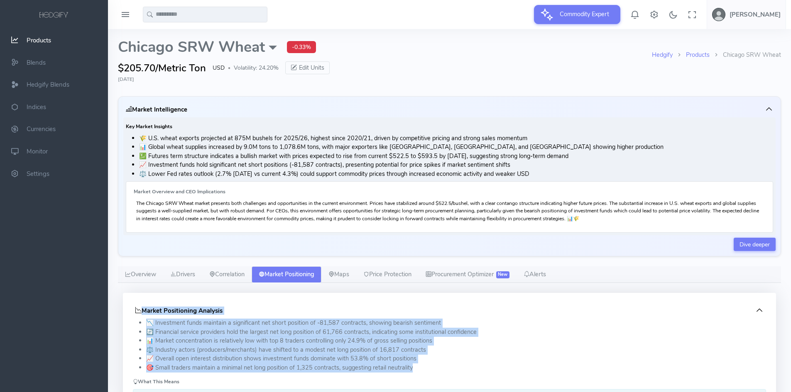
click at [351, 319] on li "📉 Investment funds maintain a significant net short position of -81,587 contrac…" at bounding box center [456, 323] width 620 height 9
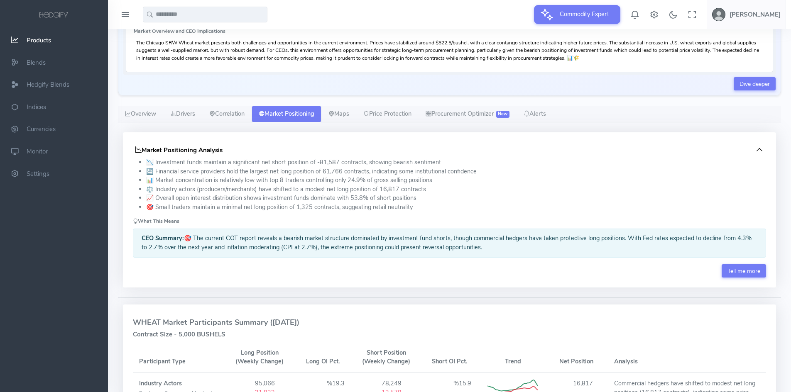
scroll to position [166, 0]
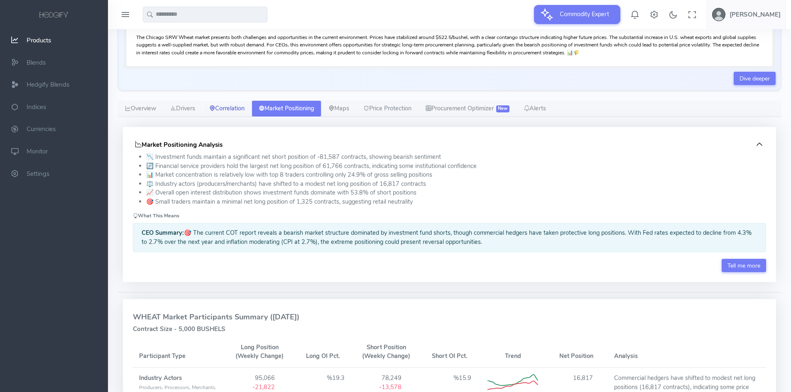
click at [225, 109] on link "Correlation" at bounding box center [226, 108] width 49 height 17
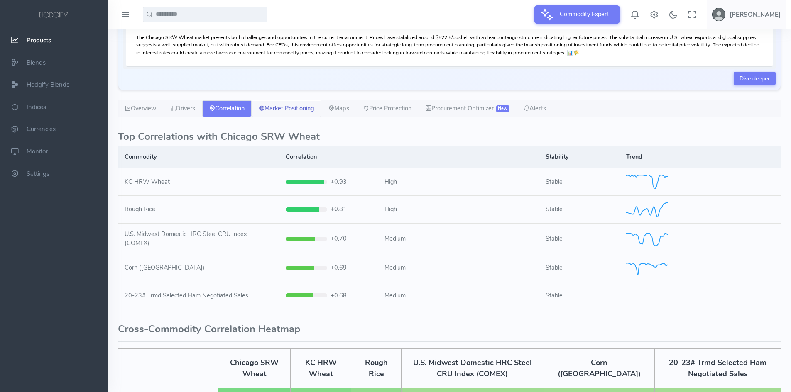
click at [291, 109] on link "Market Positioning" at bounding box center [286, 108] width 70 height 17
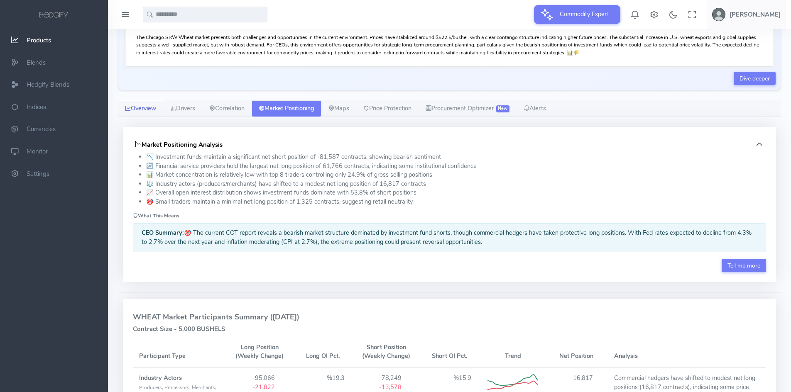
click at [143, 110] on link "Overview" at bounding box center [140, 108] width 45 height 17
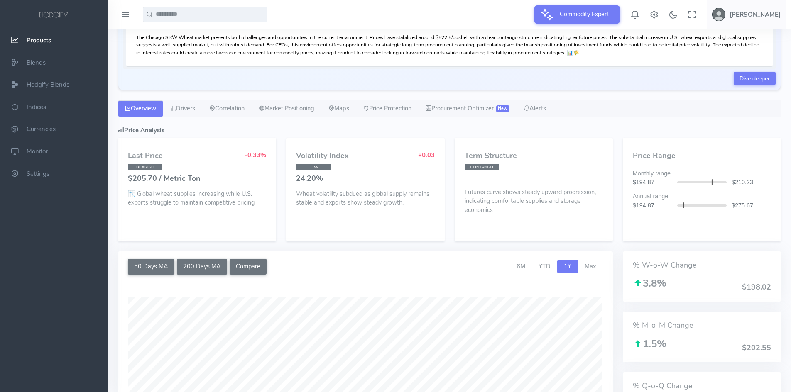
click at [212, 10] on input "text" at bounding box center [205, 15] width 124 height 16
click at [159, 32] on span "Pa" at bounding box center [156, 31] width 7 height 9
type input "********"
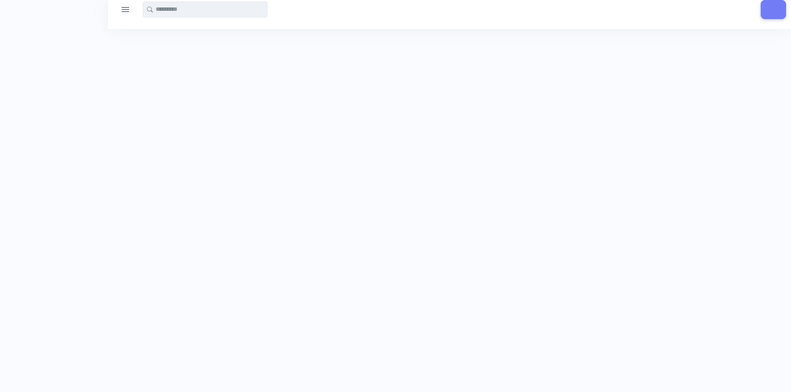
select select "****"
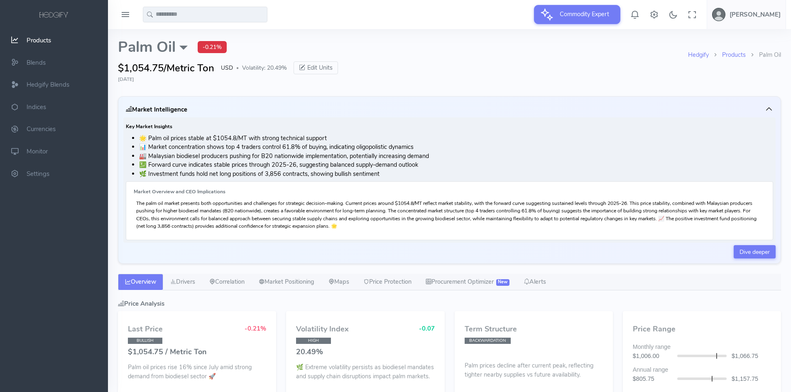
type input "**********"
click at [179, 15] on input "text" at bounding box center [205, 15] width 124 height 16
click at [173, 31] on span "gar No. 11" at bounding box center [174, 31] width 29 height 9
type input "**********"
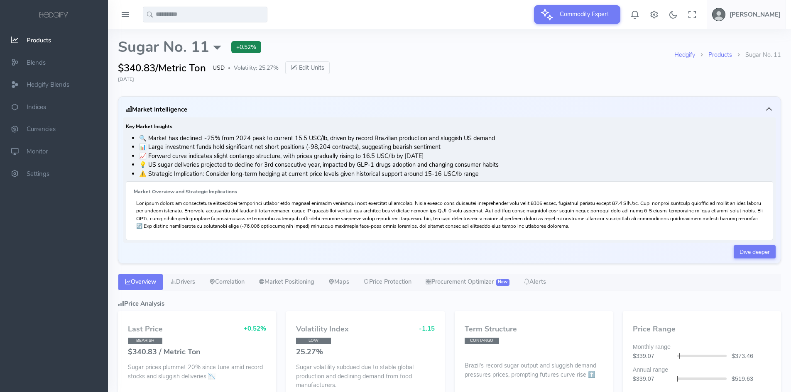
select select "****"
click at [171, 15] on input "text" at bounding box center [205, 15] width 124 height 16
click at [173, 33] on span "coa (US)" at bounding box center [199, 31] width 77 height 9
type input "**********"
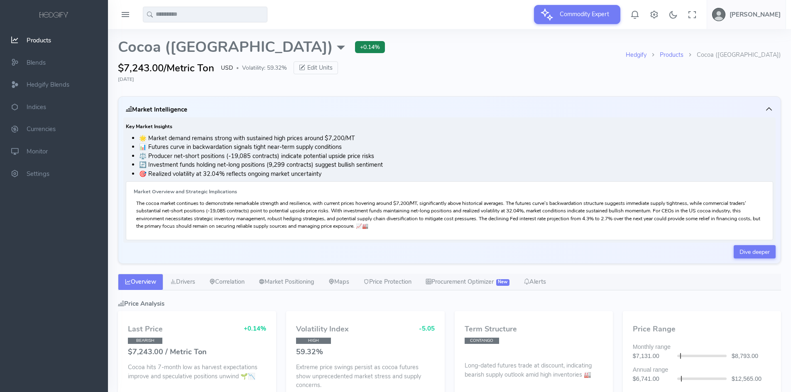
select select "****"
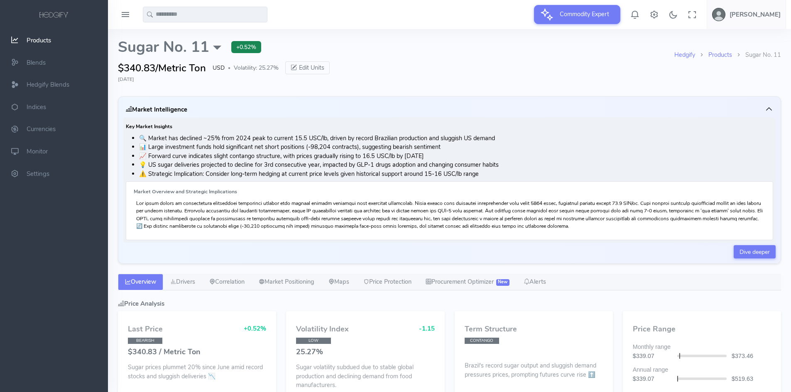
select select "****"
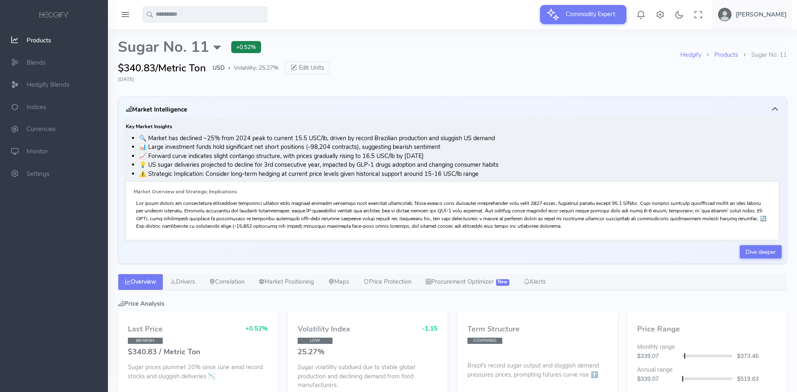
select select "****"
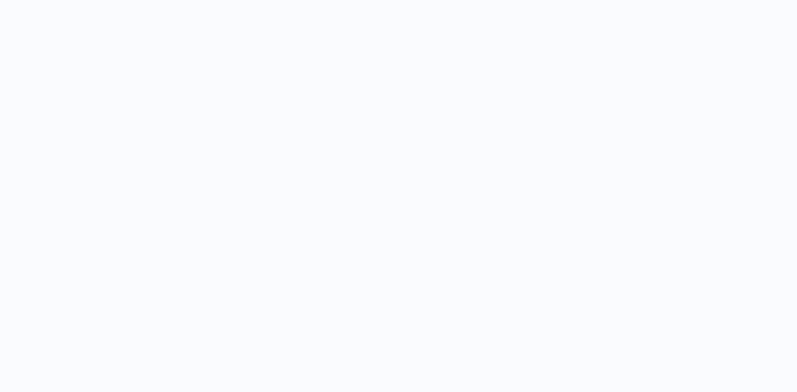
select select "****"
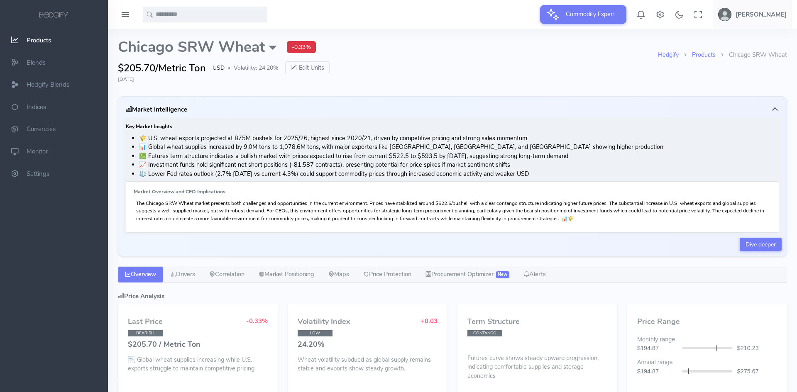
select select "****"
type input "**********"
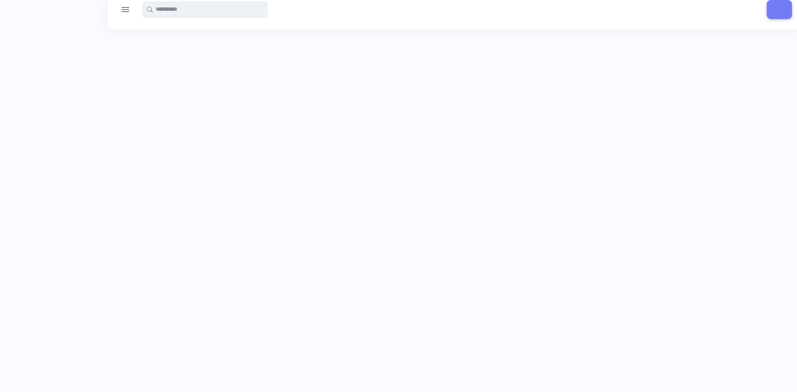
select select "****"
